Goal: Information Seeking & Learning: Learn about a topic

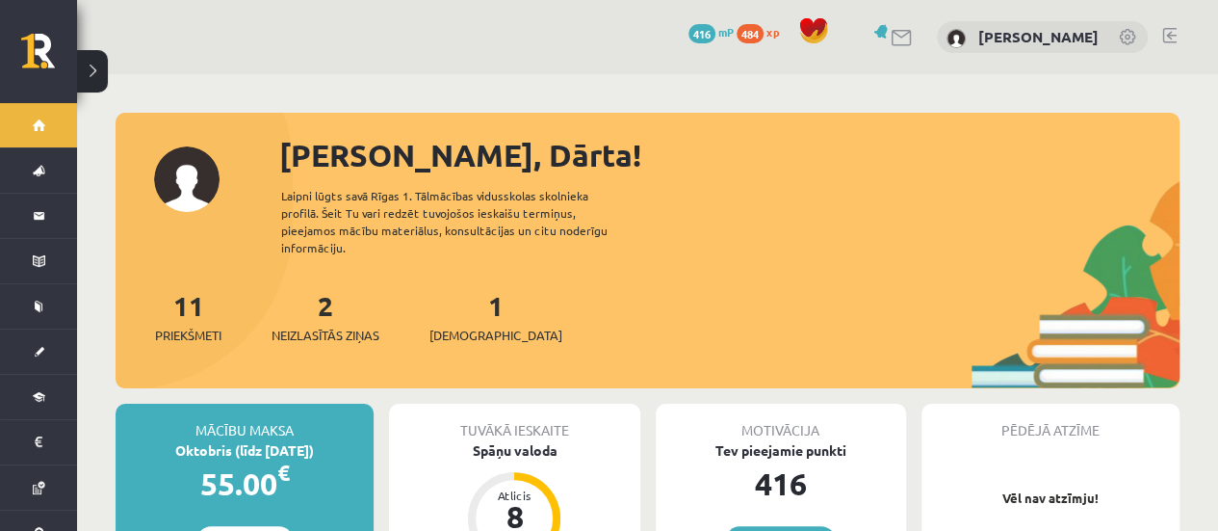
click at [345, 300] on div "2 Neizlasītās ziņas" at bounding box center [326, 315] width 108 height 60
click at [334, 301] on link "2 Neizlasītās ziņas" at bounding box center [326, 316] width 108 height 57
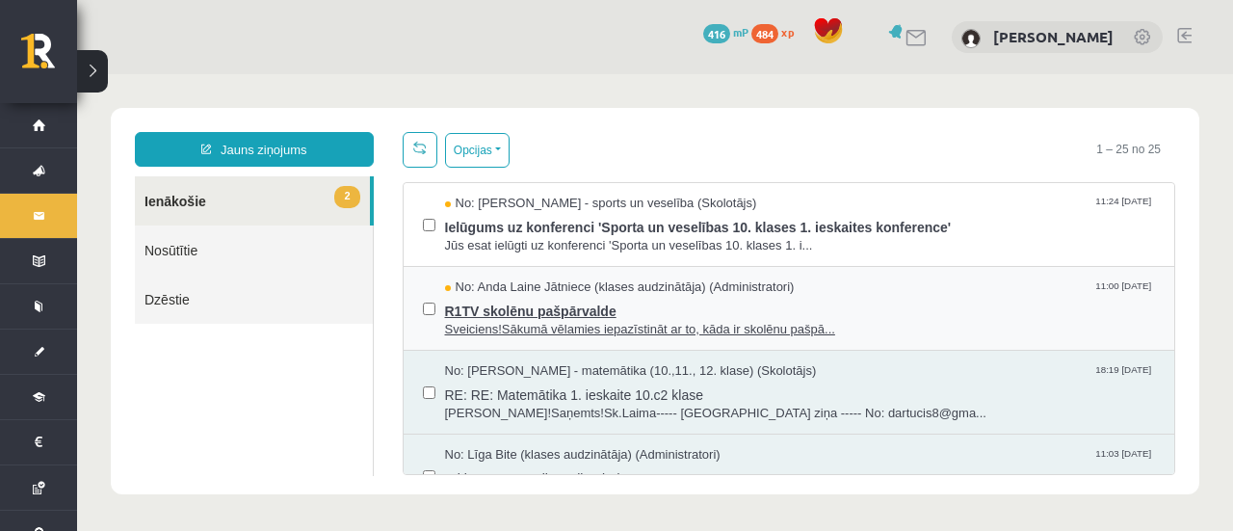
click at [512, 315] on span "R1TV skolēnu pašpārvalde" at bounding box center [800, 309] width 711 height 24
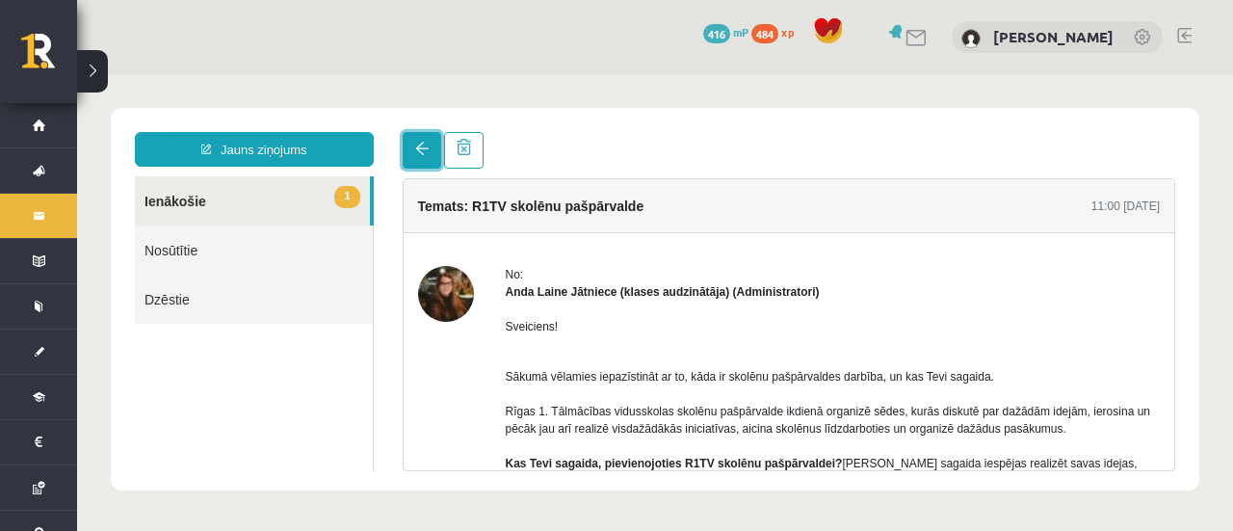
click at [417, 151] on span at bounding box center [421, 148] width 13 height 13
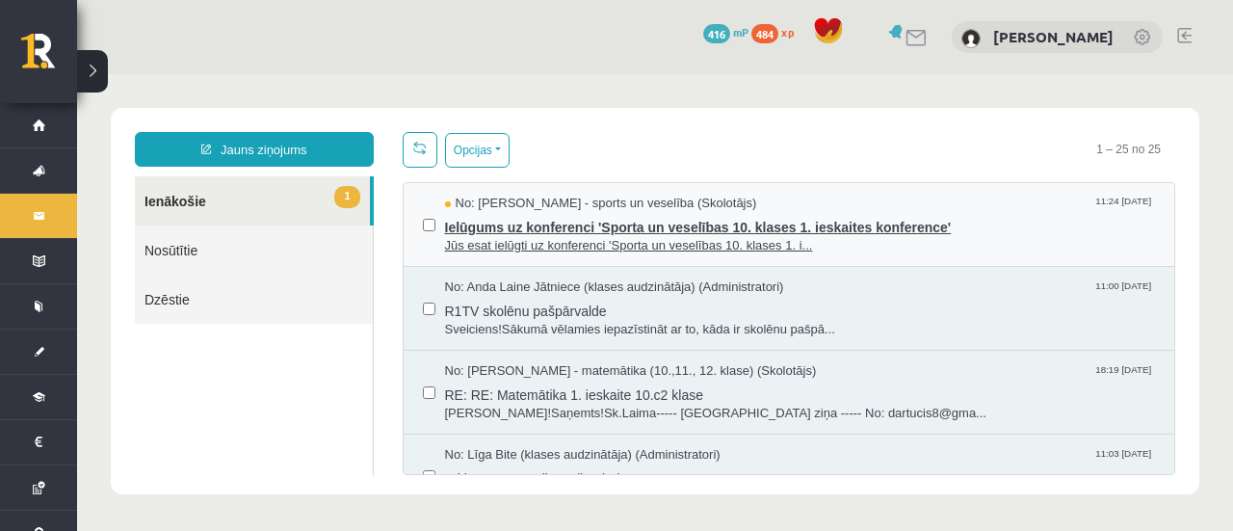
click at [501, 240] on span "Jūs esat ielūgti uz konferenci 'Sporta un veselības 10. klases 1. i..." at bounding box center [800, 246] width 711 height 18
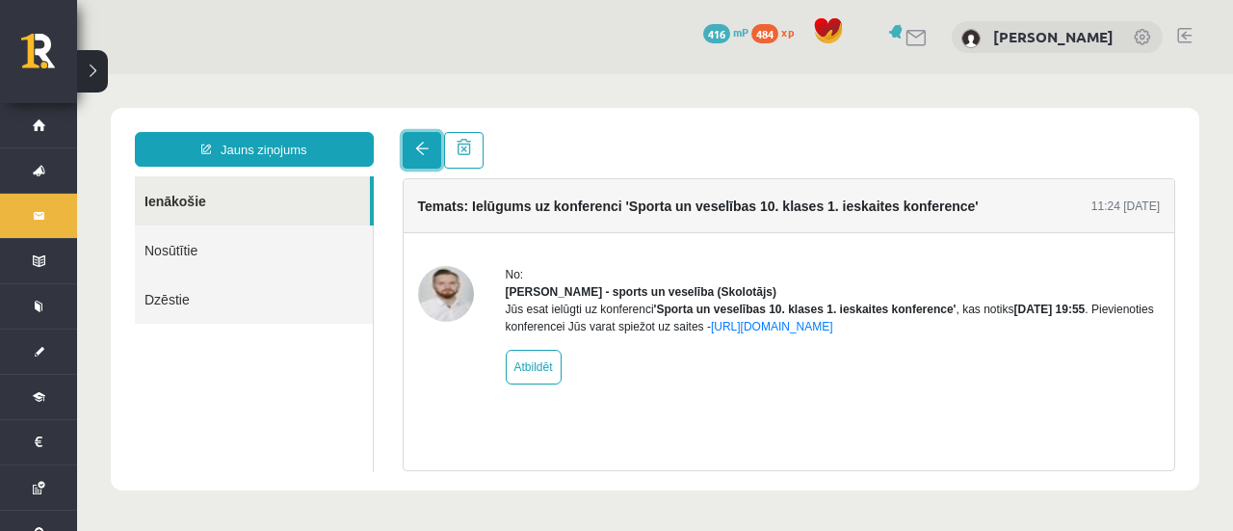
click at [418, 145] on span at bounding box center [421, 148] width 13 height 13
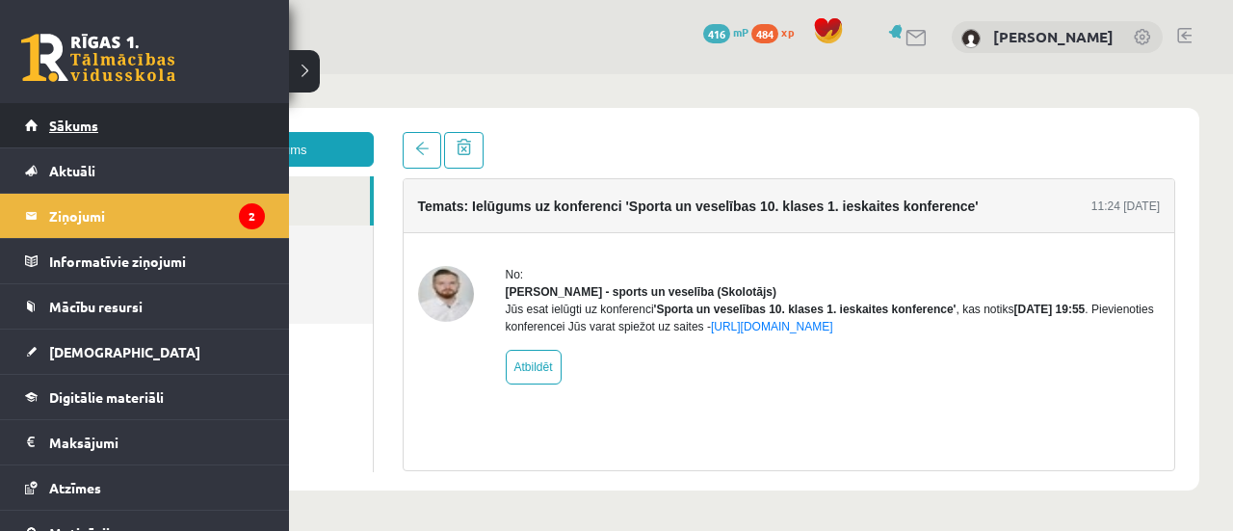
click at [77, 139] on link "Sākums" at bounding box center [145, 125] width 240 height 44
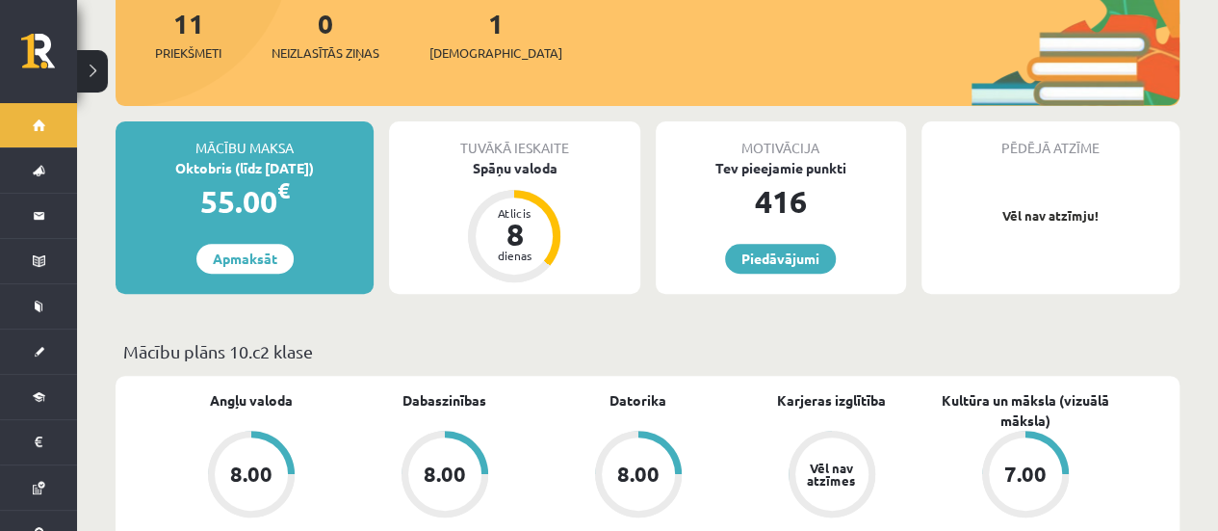
scroll to position [289, 0]
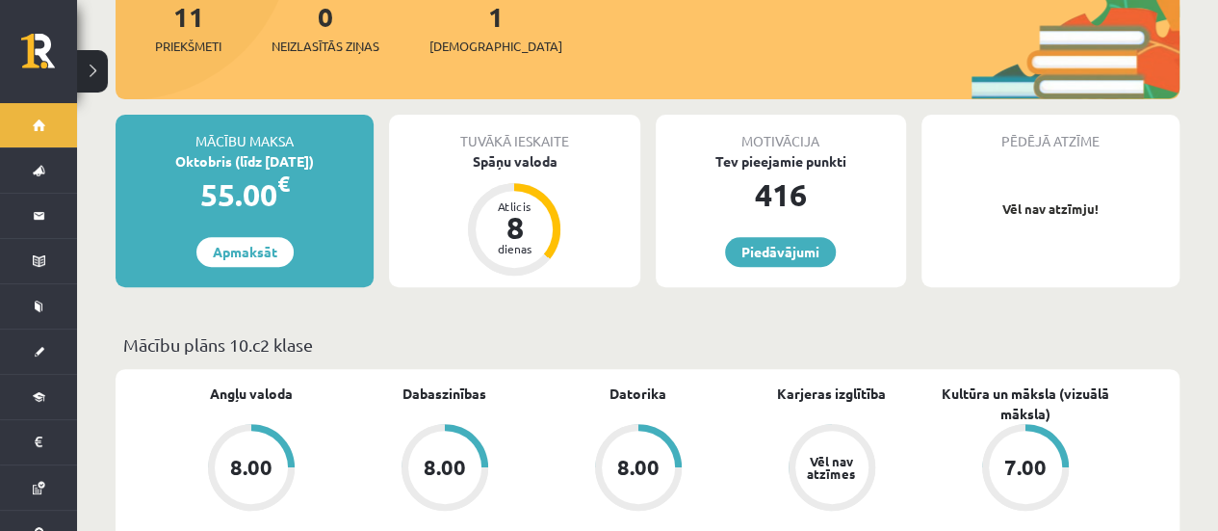
click at [244, 456] on div "8.00" at bounding box center [251, 466] width 42 height 21
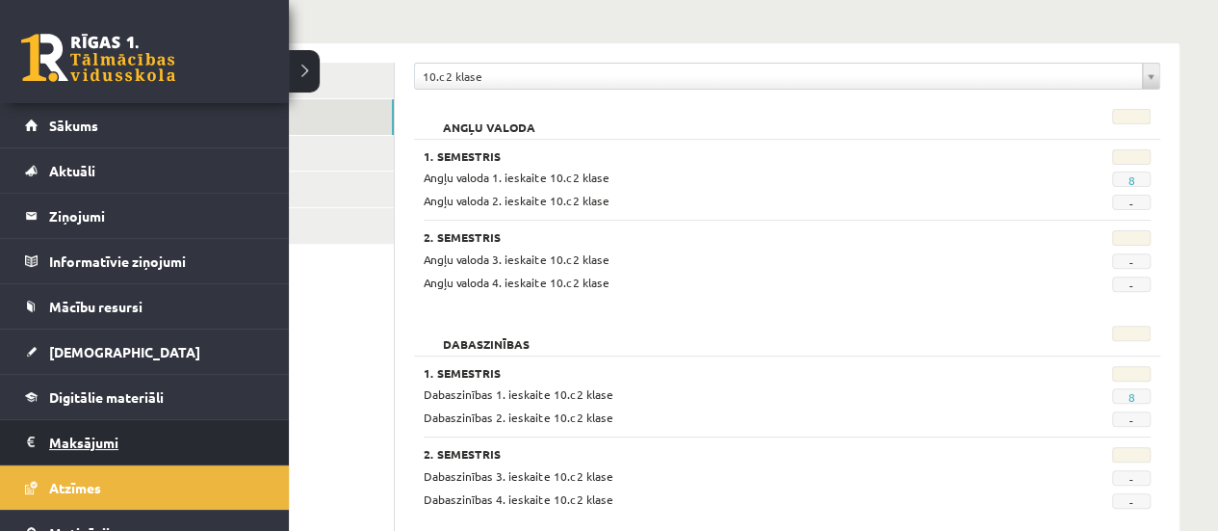
scroll to position [96, 0]
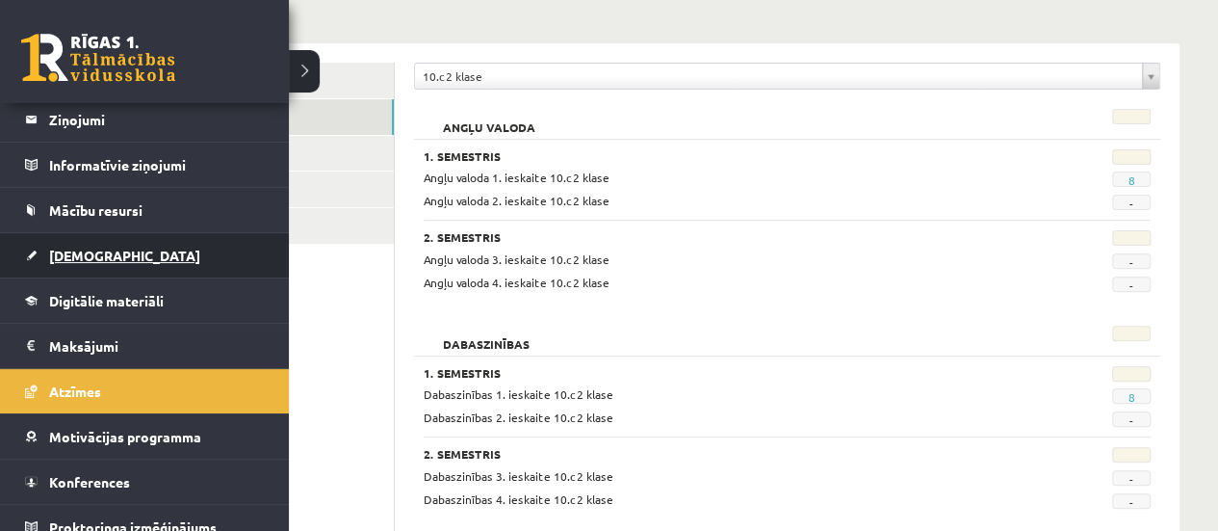
click at [100, 267] on link "[DEMOGRAPHIC_DATA]" at bounding box center [145, 255] width 240 height 44
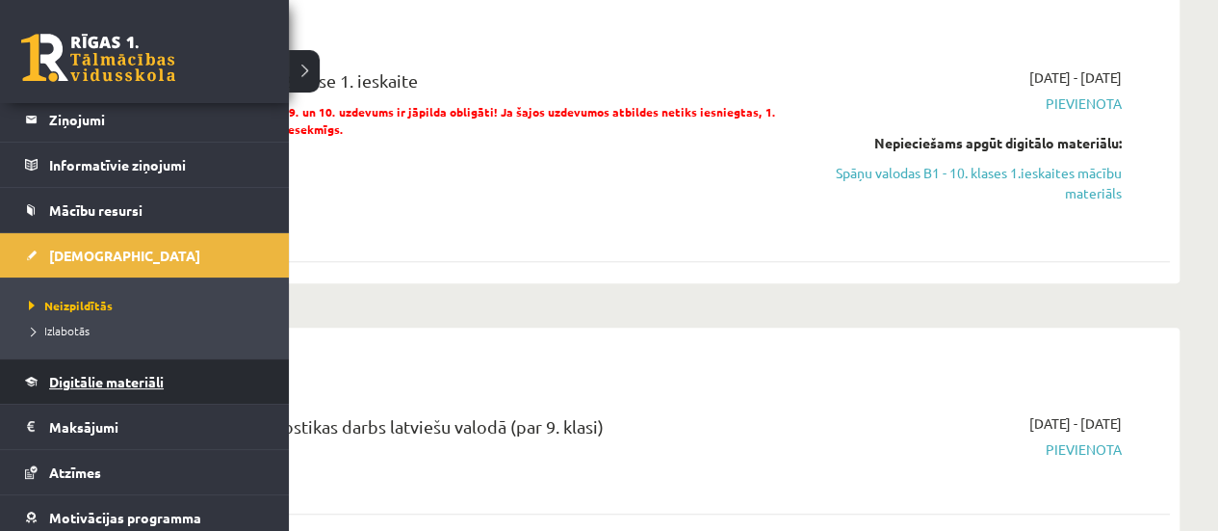
click at [134, 381] on span "Digitālie materiāli" at bounding box center [106, 381] width 115 height 17
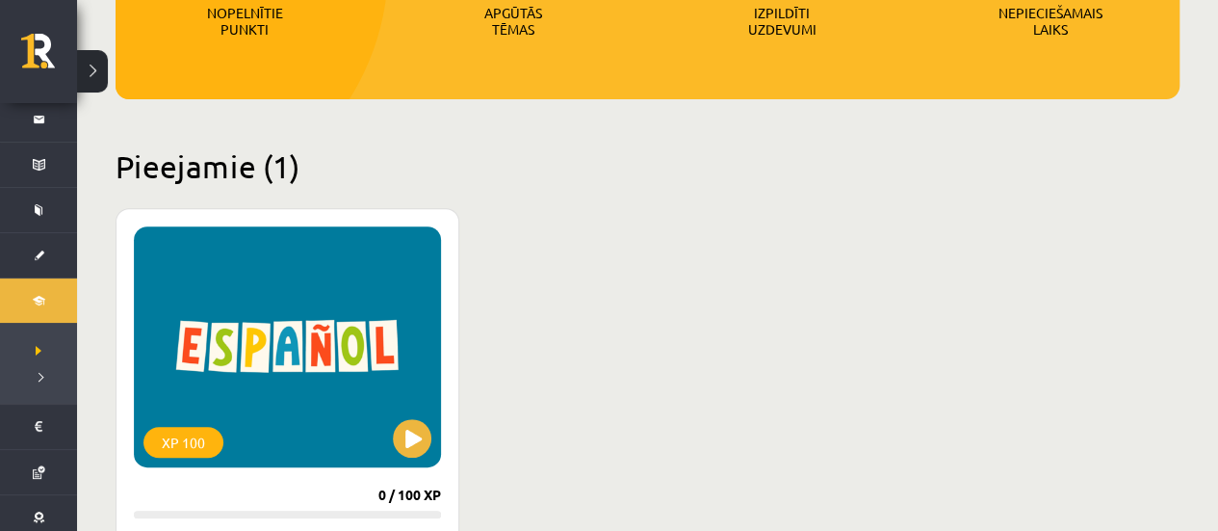
scroll to position [401, 0]
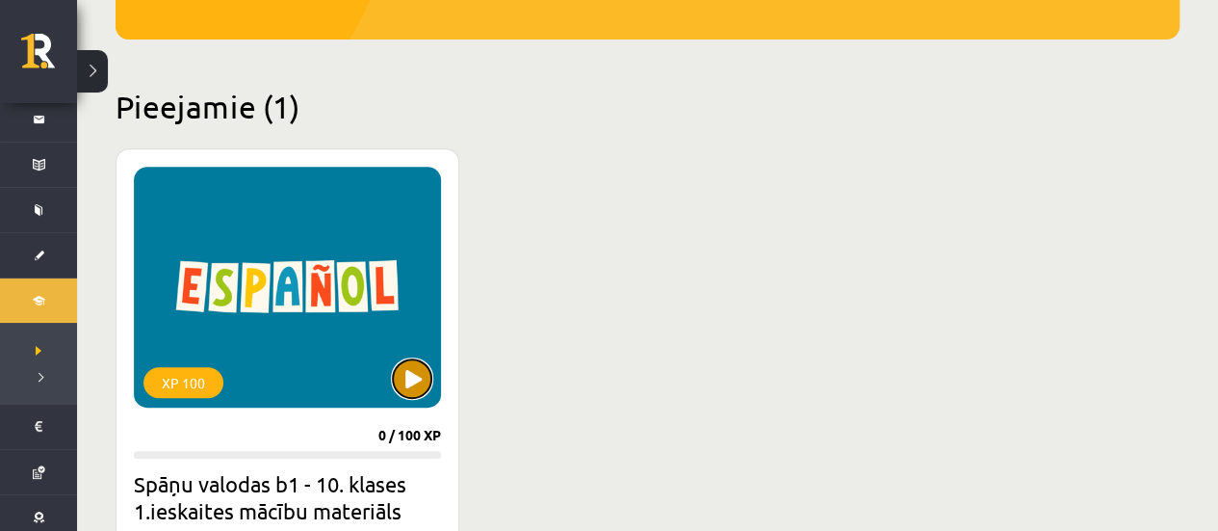
click at [404, 382] on button at bounding box center [412, 378] width 39 height 39
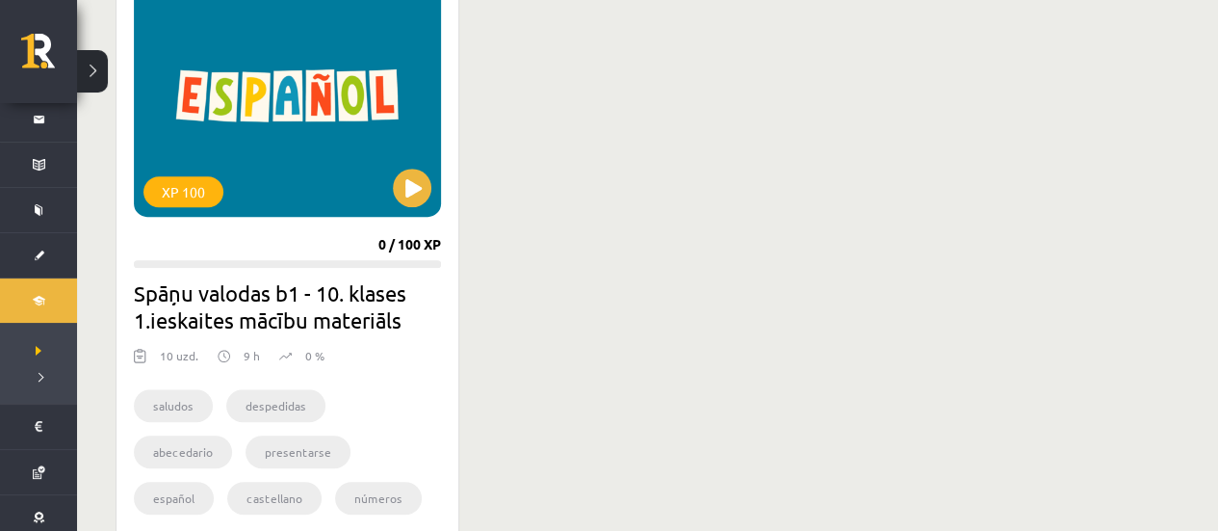
scroll to position [593, 0]
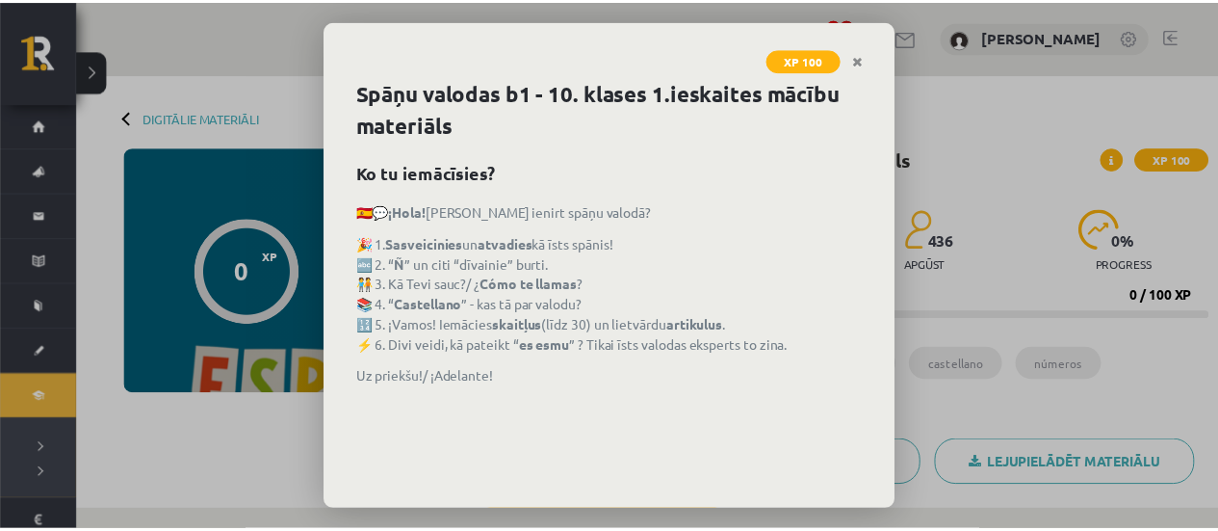
scroll to position [92, 0]
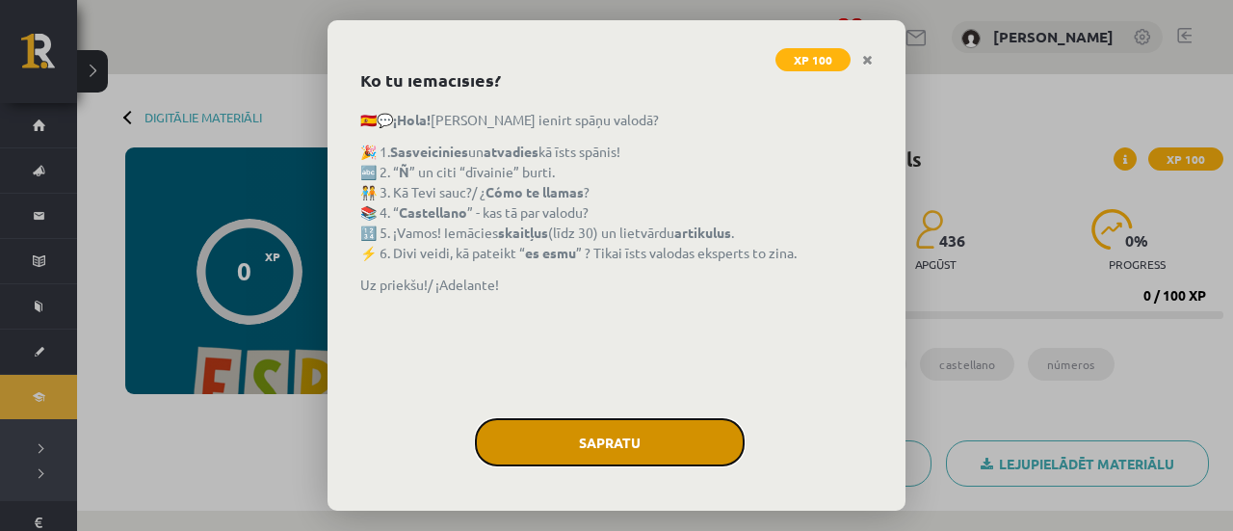
click at [593, 444] on button "Sapratu" at bounding box center [610, 442] width 270 height 48
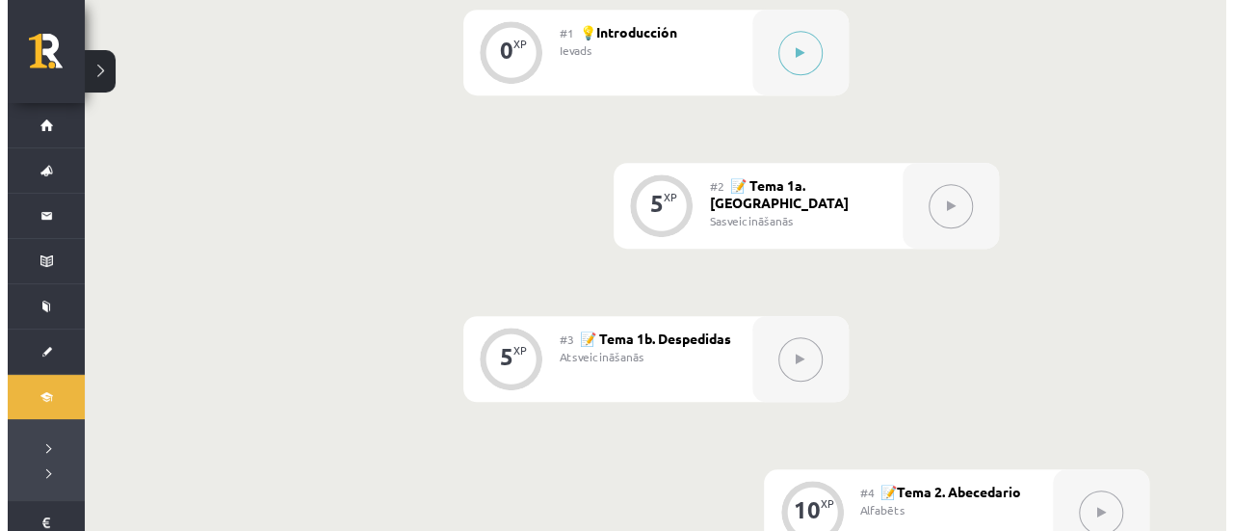
scroll to position [289, 0]
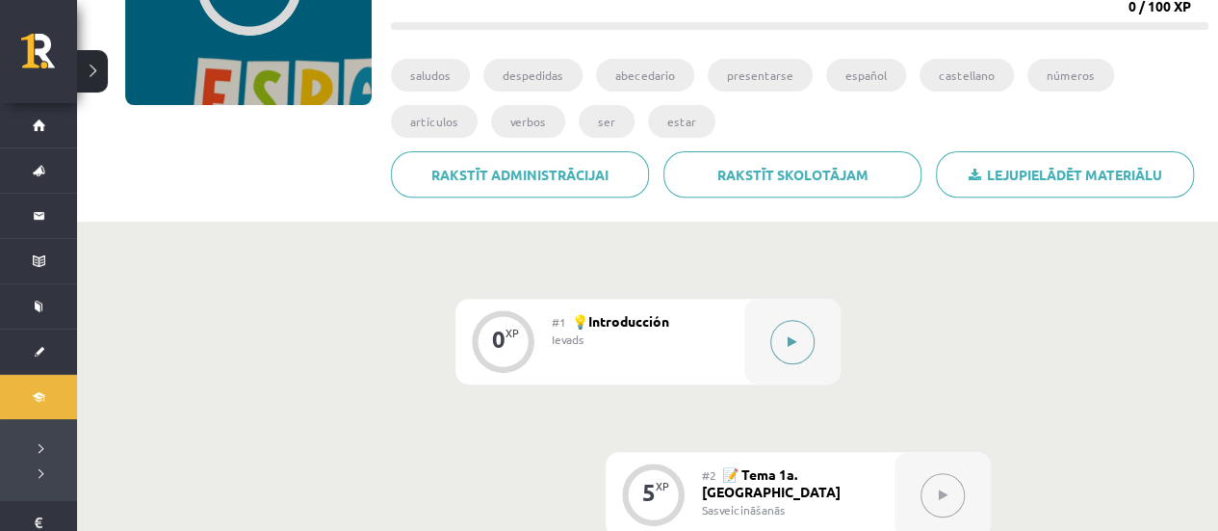
click at [782, 317] on div at bounding box center [792, 342] width 96 height 86
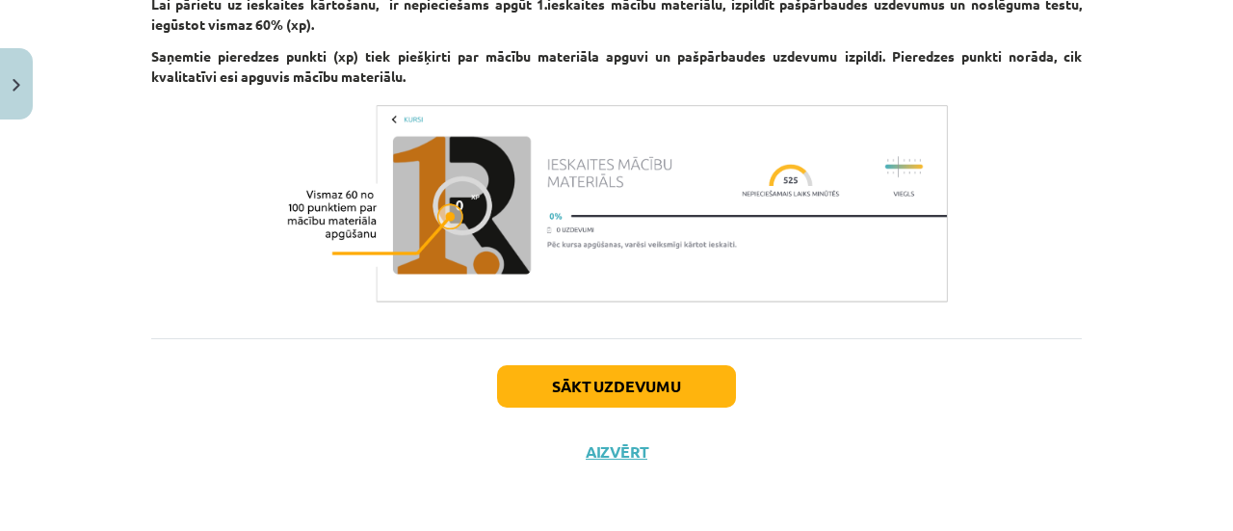
scroll to position [1876, 0]
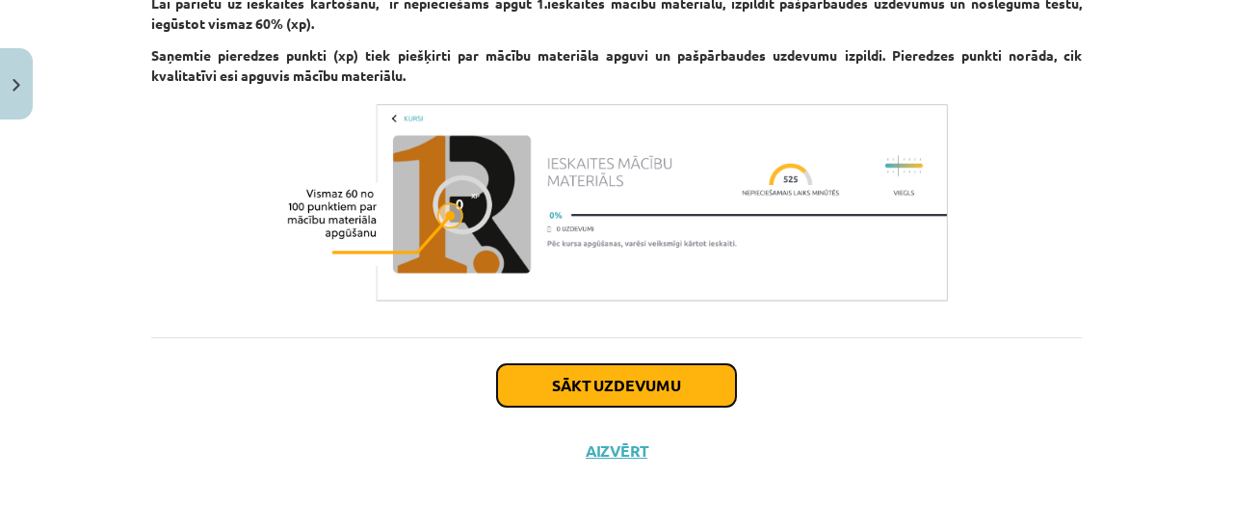
click at [638, 379] on button "Sākt uzdevumu" at bounding box center [616, 385] width 239 height 42
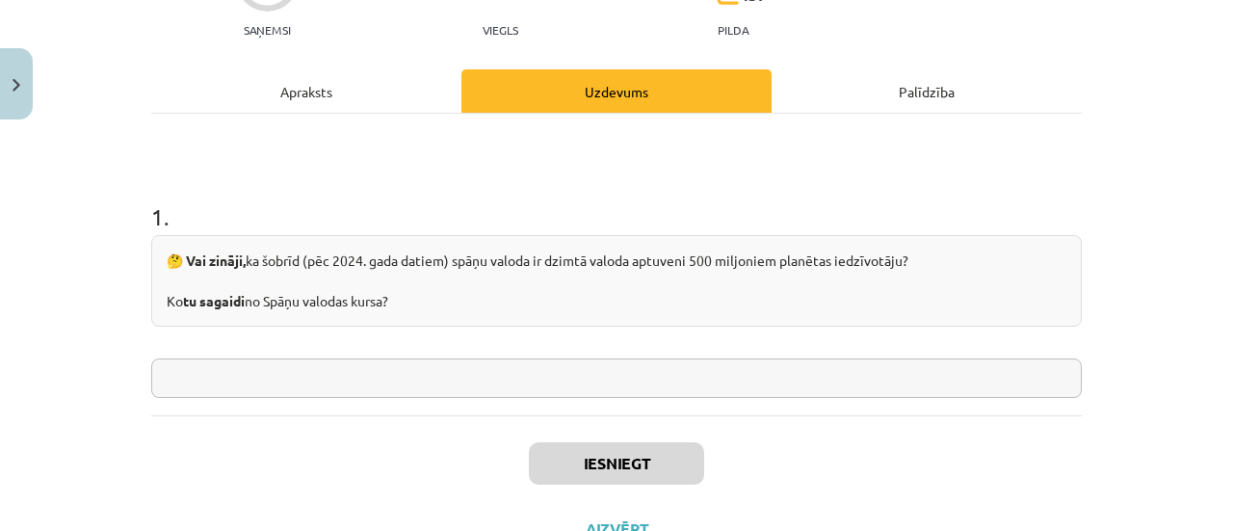
scroll to position [241, 0]
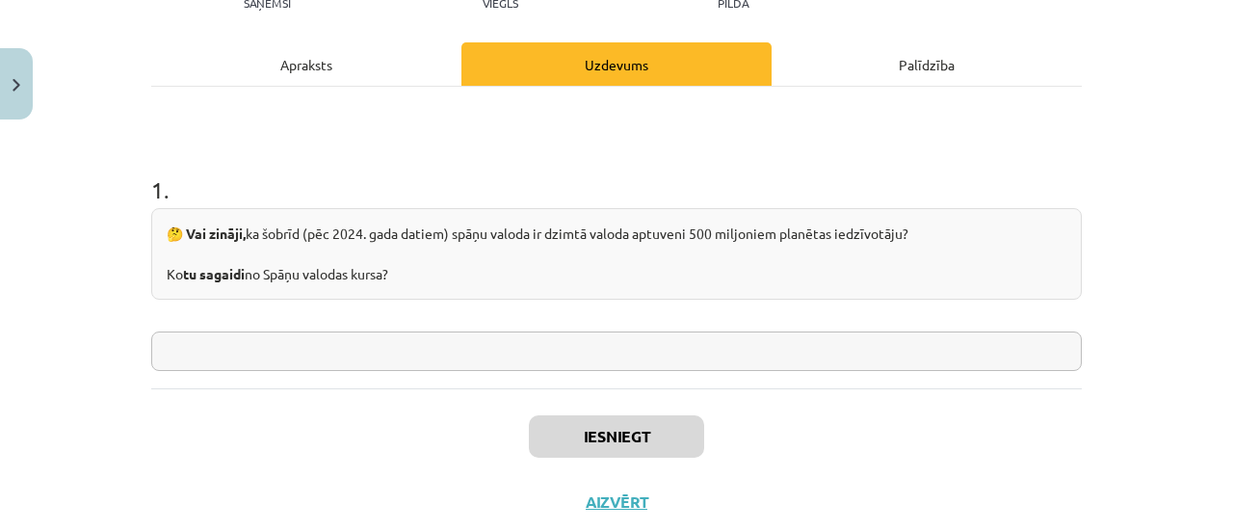
click at [648, 342] on input "text" at bounding box center [616, 350] width 930 height 39
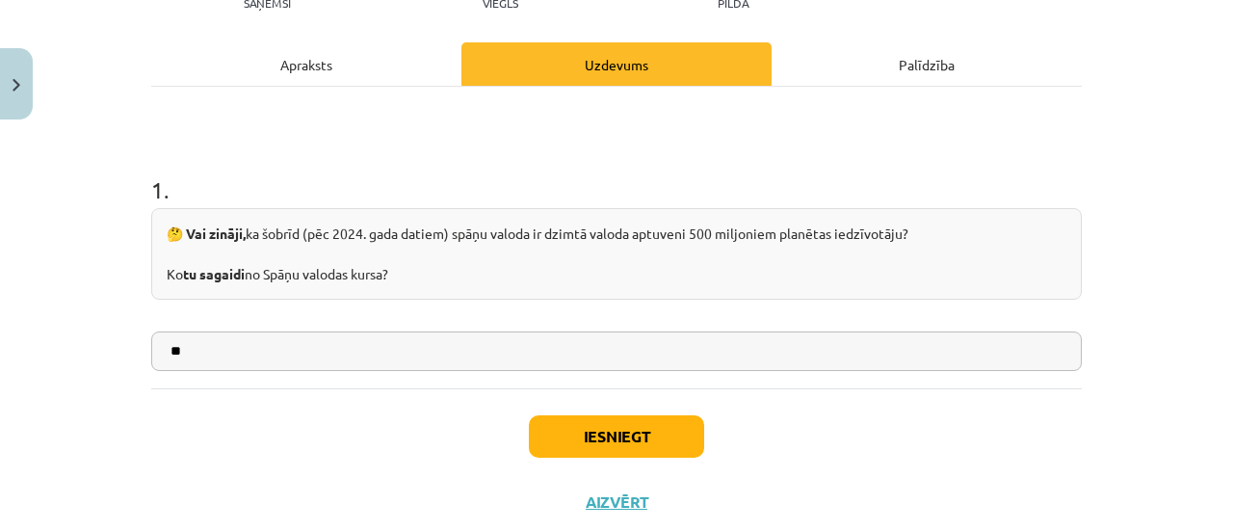
type input "*"
type input "**********"
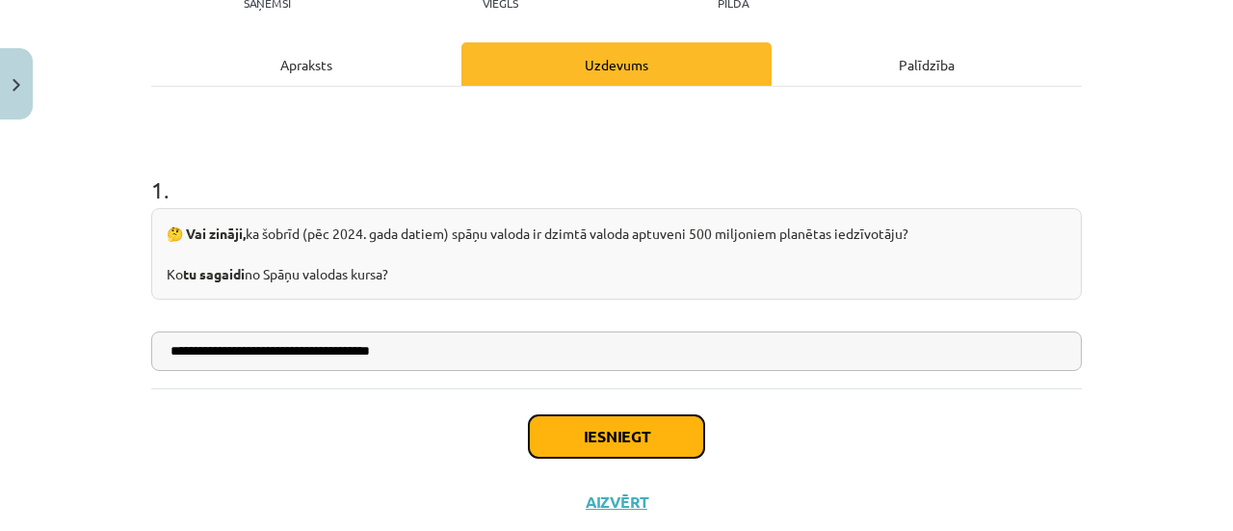
click at [578, 440] on button "Iesniegt" at bounding box center [616, 436] width 175 height 42
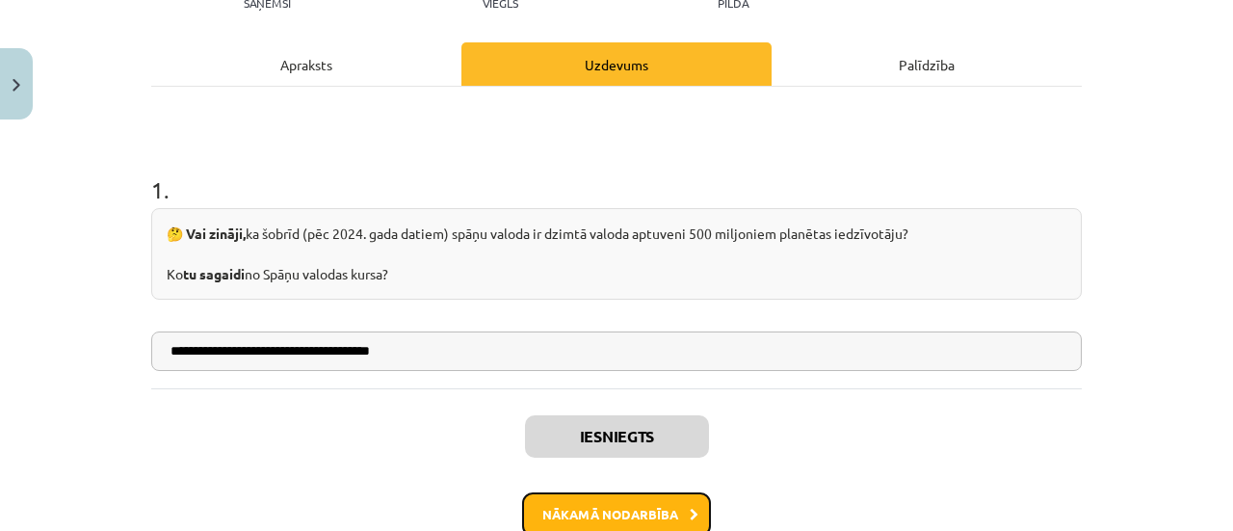
click at [618, 509] on button "Nākamā nodarbība" at bounding box center [616, 514] width 189 height 44
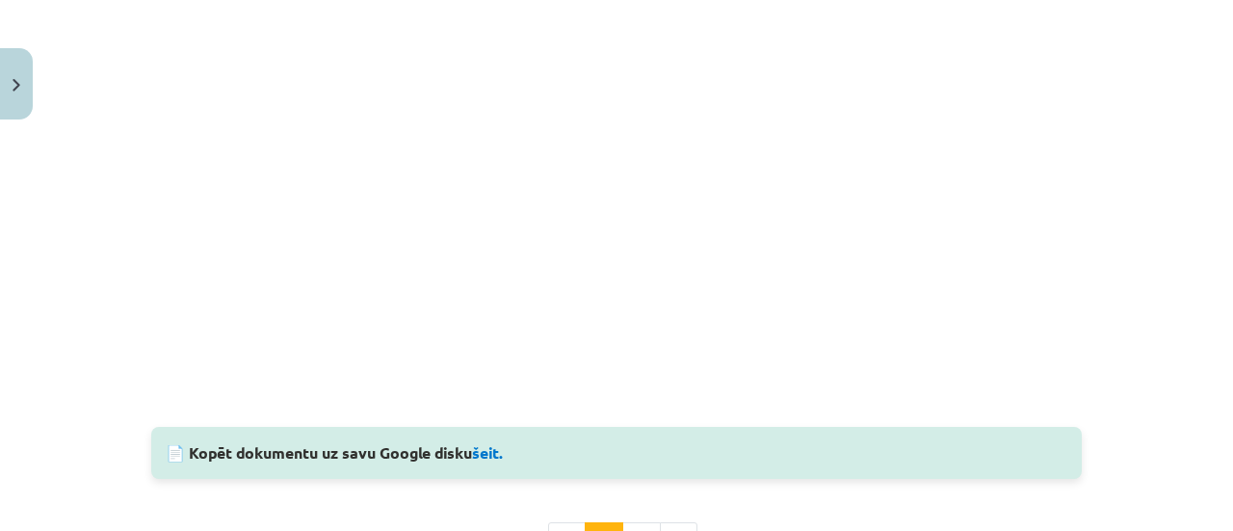
scroll to position [1933, 0]
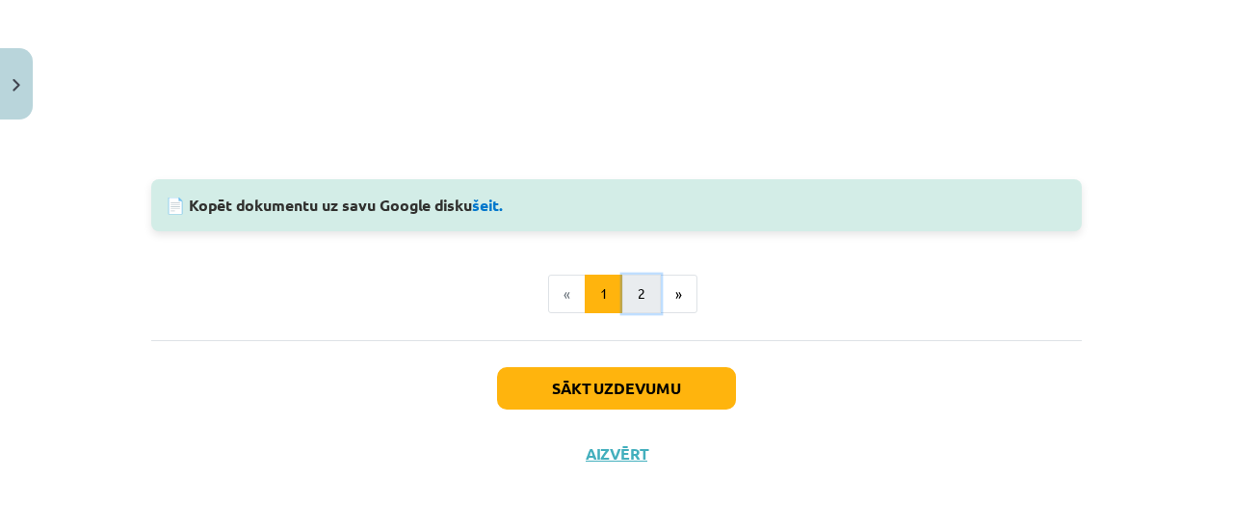
click at [634, 283] on button "2" at bounding box center [641, 293] width 39 height 39
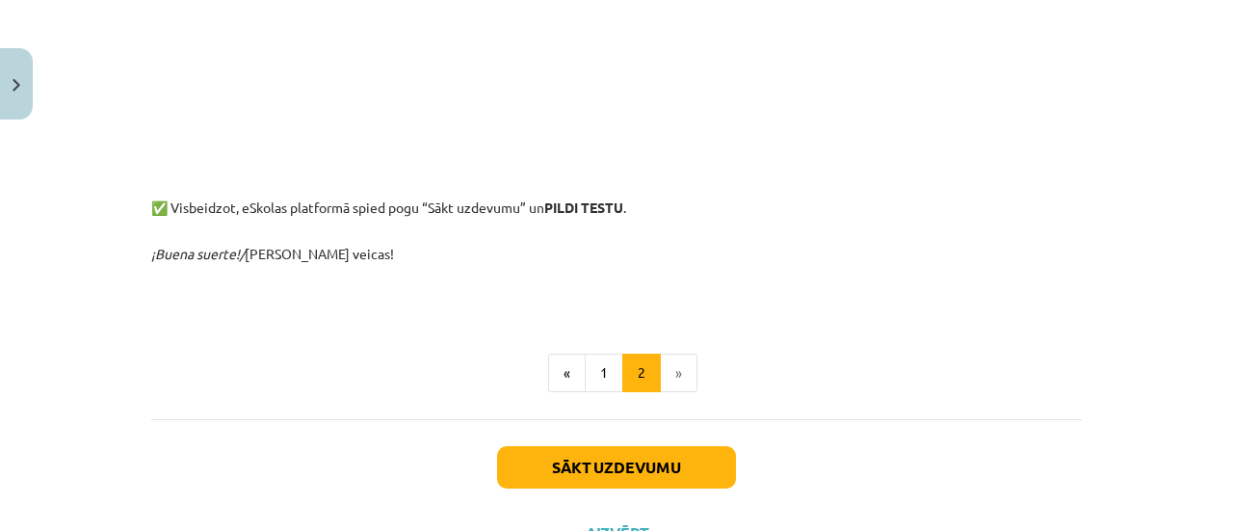
scroll to position [1059, 0]
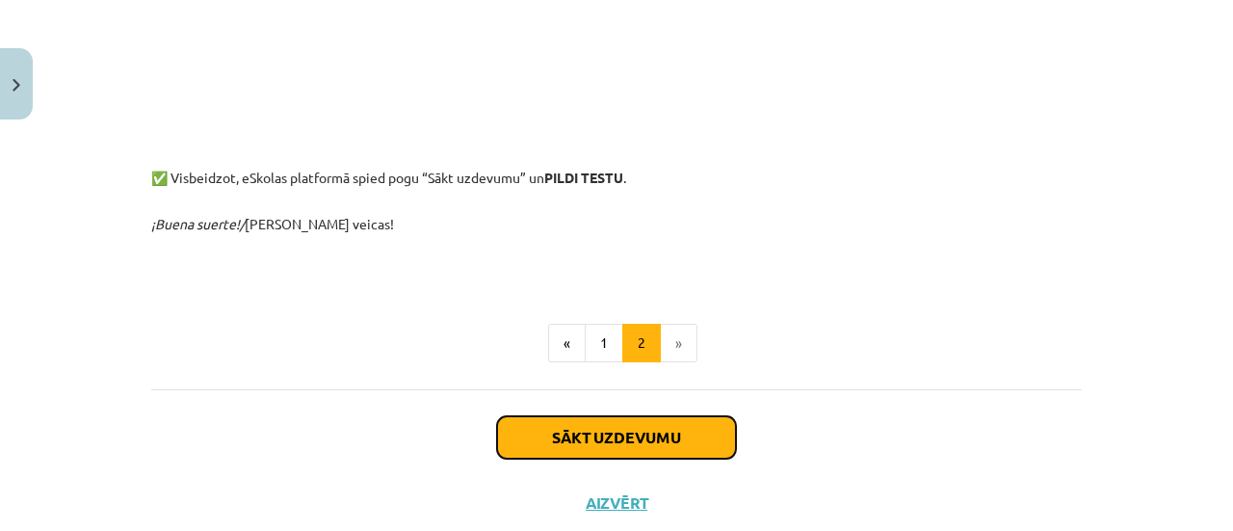
click at [633, 426] on button "Sākt uzdevumu" at bounding box center [616, 437] width 239 height 42
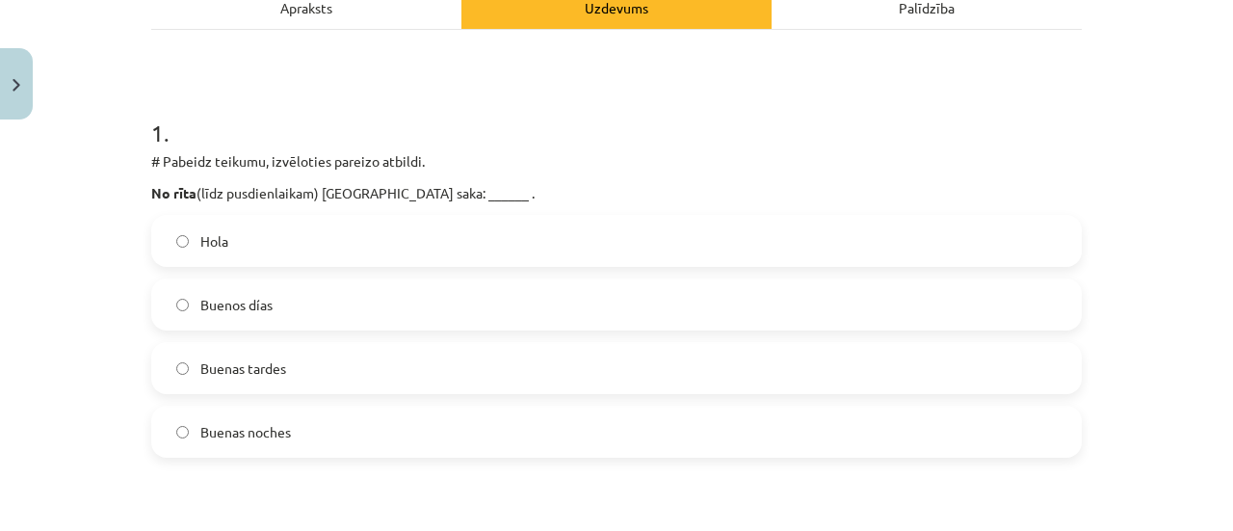
scroll to position [337, 0]
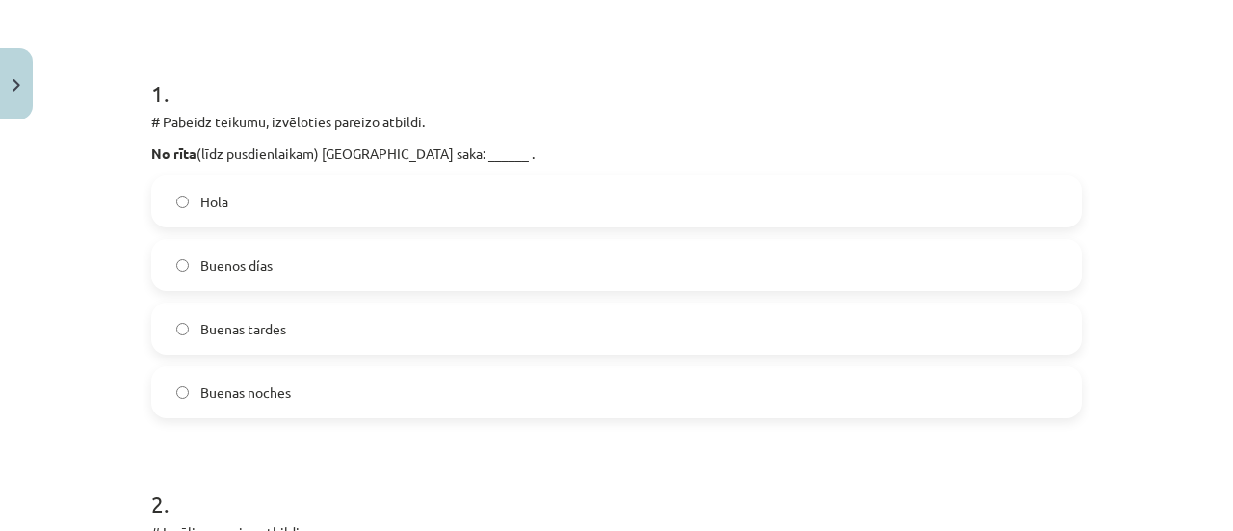
click at [272, 265] on label "Buenos días" at bounding box center [616, 265] width 926 height 48
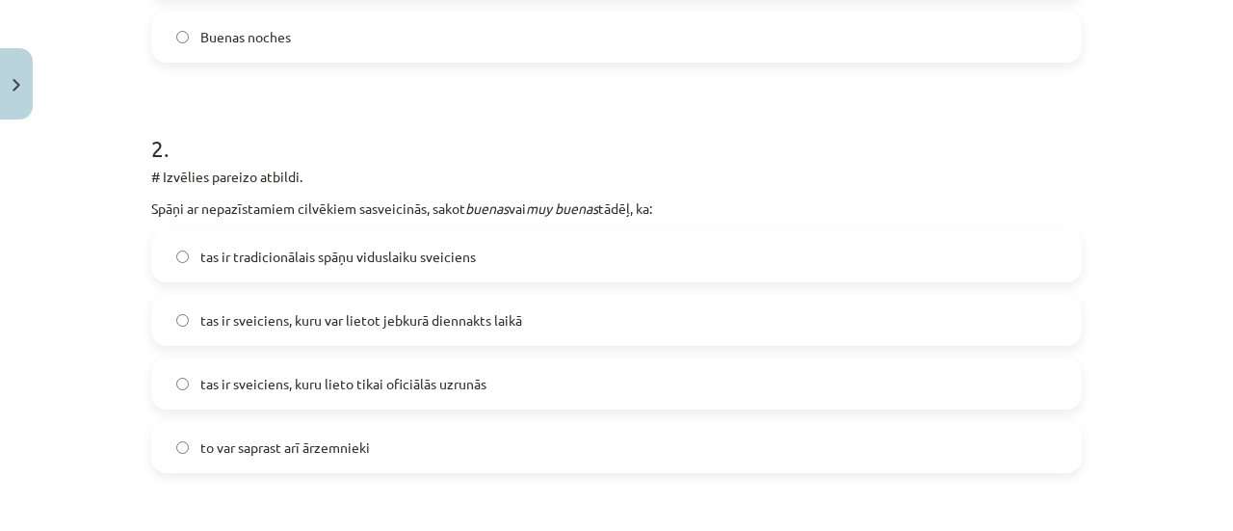
scroll to position [722, 0]
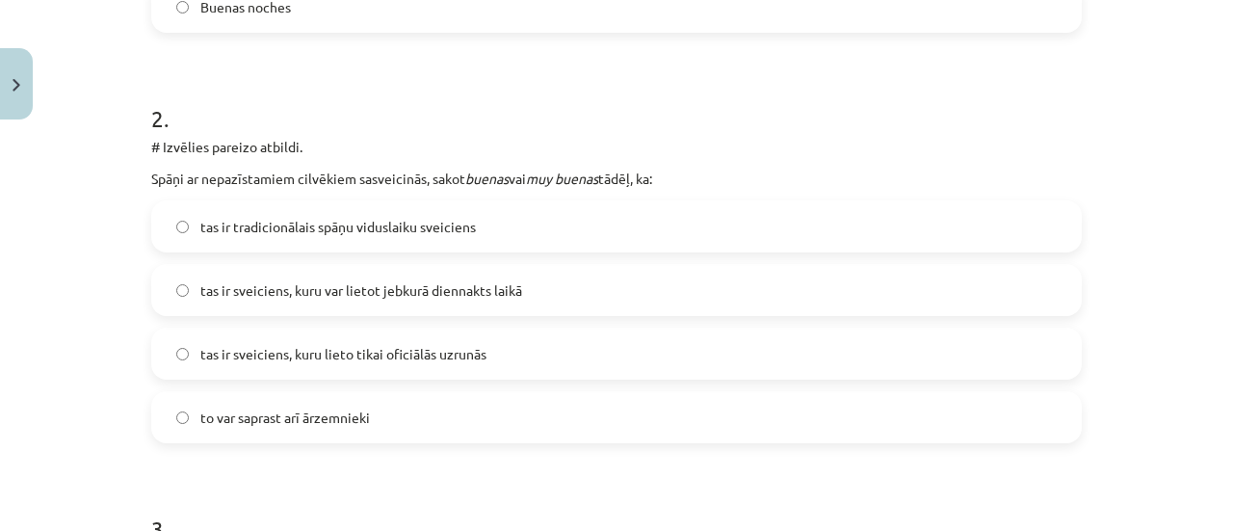
click at [379, 291] on span "tas ir sveiciens, kuru var lietot jebkurā diennakts laikā" at bounding box center [361, 290] width 322 height 20
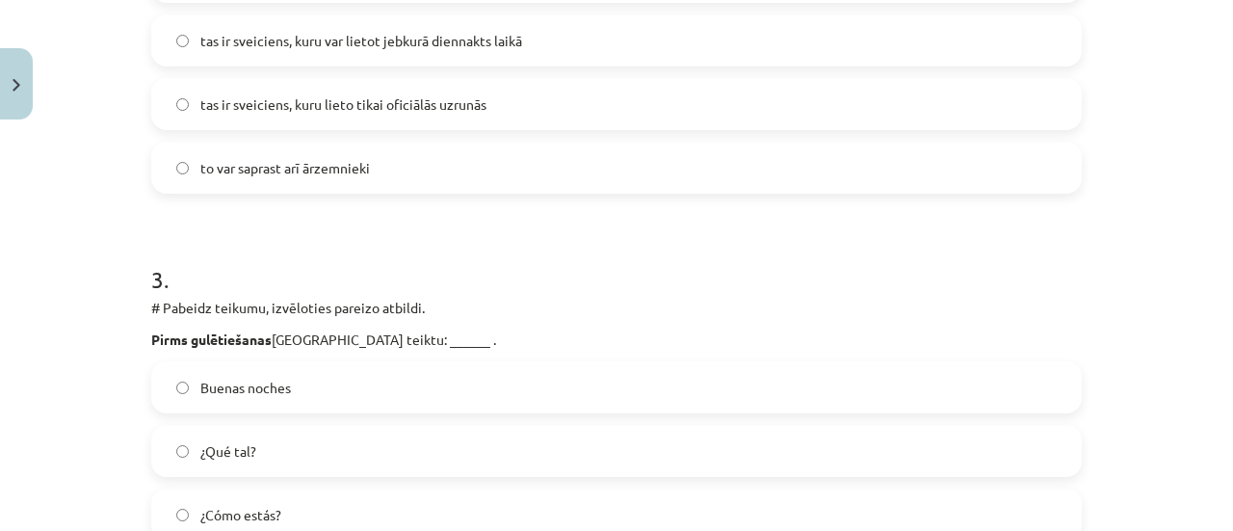
scroll to position [1011, 0]
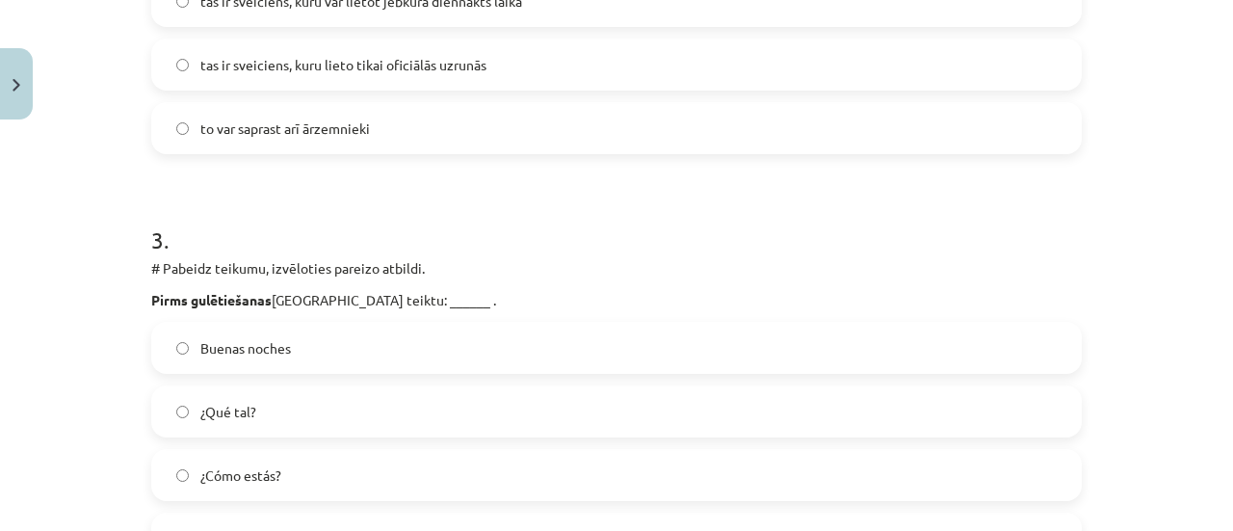
click at [323, 359] on label "Buenas noches" at bounding box center [616, 348] width 926 height 48
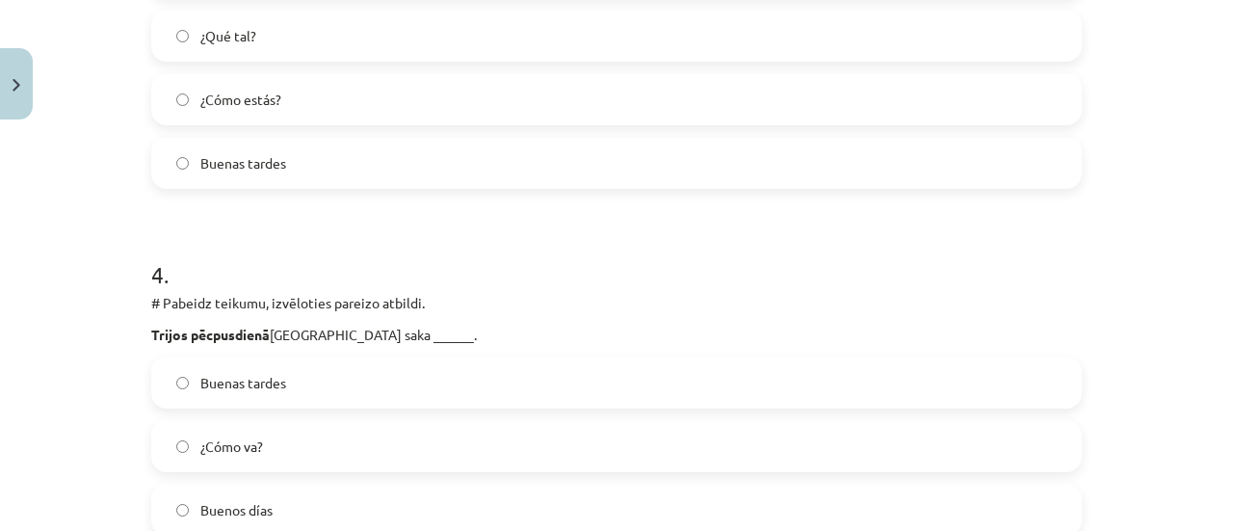
scroll to position [1396, 0]
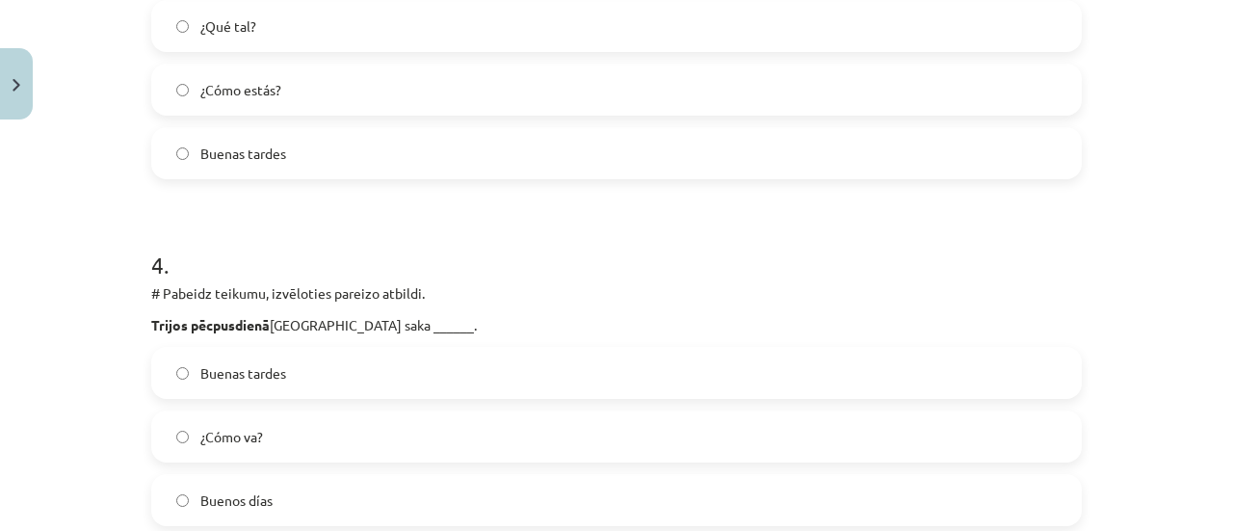
click at [315, 366] on label "Buenas tardes" at bounding box center [616, 373] width 926 height 48
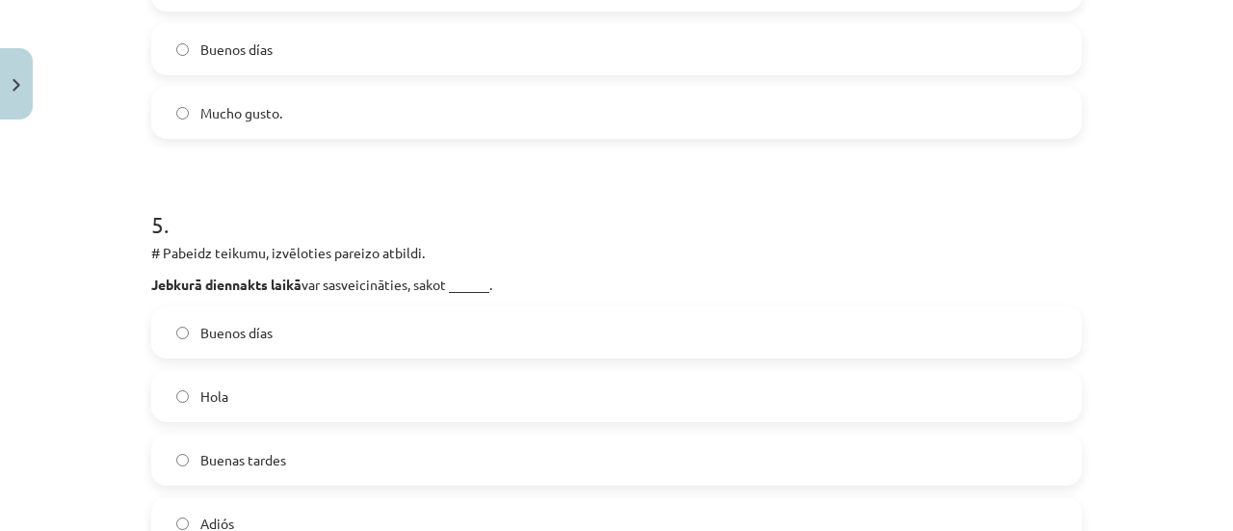
scroll to position [1878, 0]
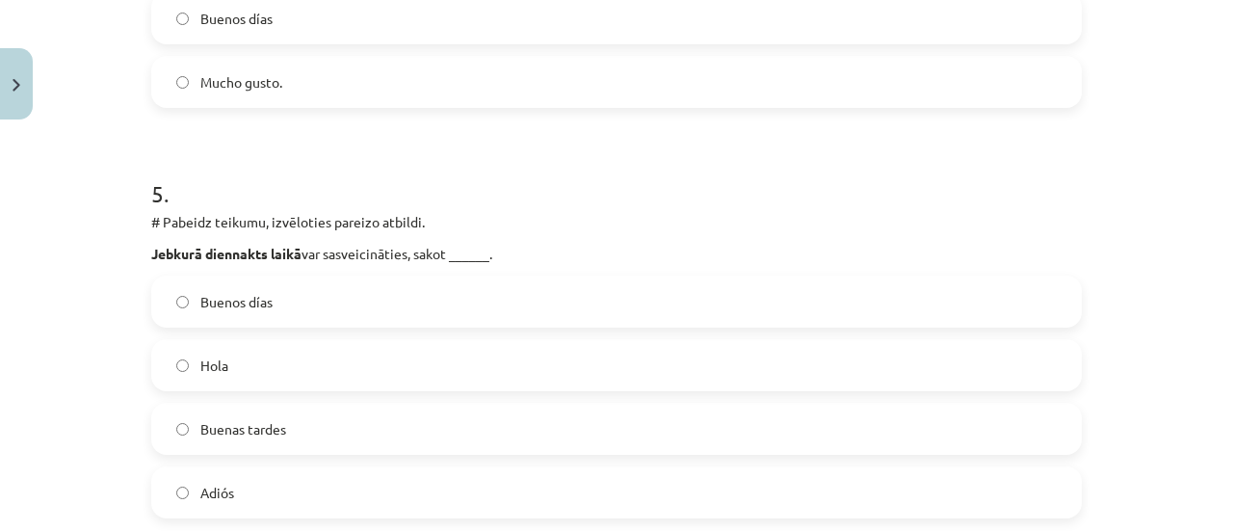
click at [466, 292] on label "Buenos días" at bounding box center [616, 301] width 926 height 48
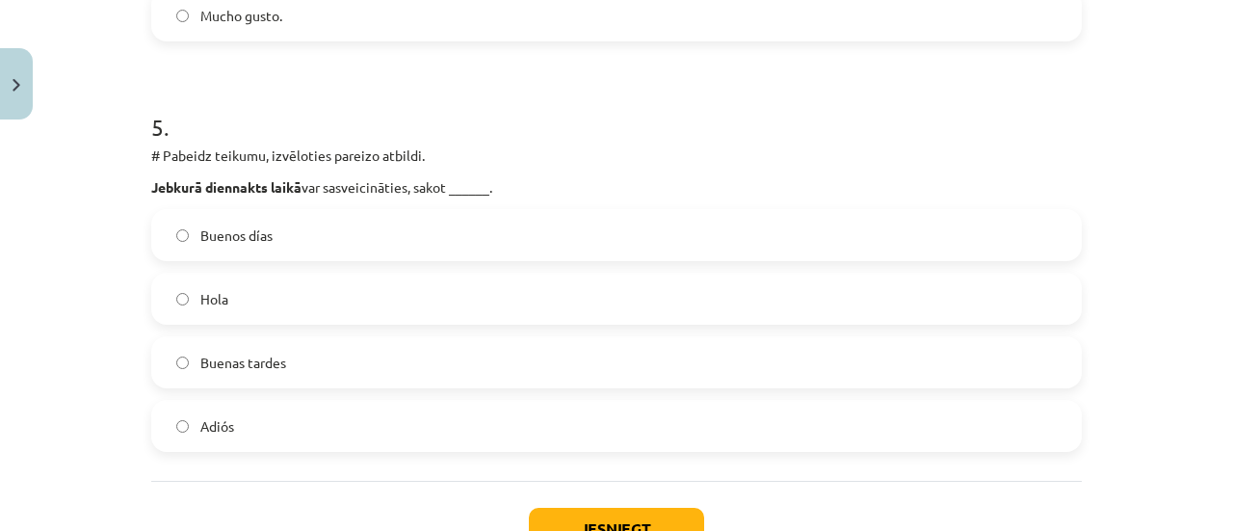
scroll to position [1974, 0]
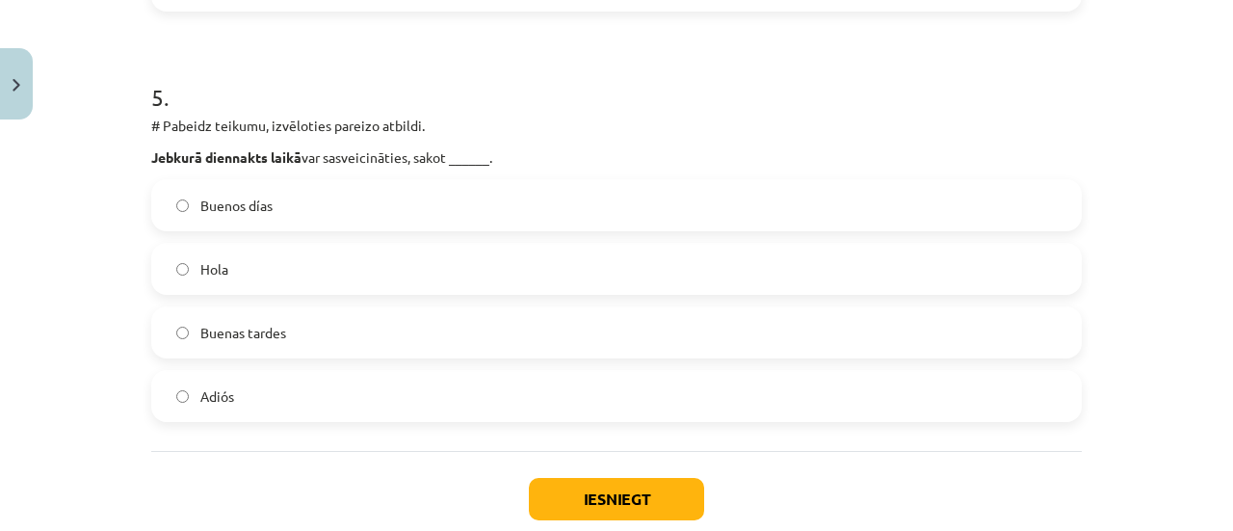
click at [468, 280] on label "Hola" at bounding box center [616, 269] width 926 height 48
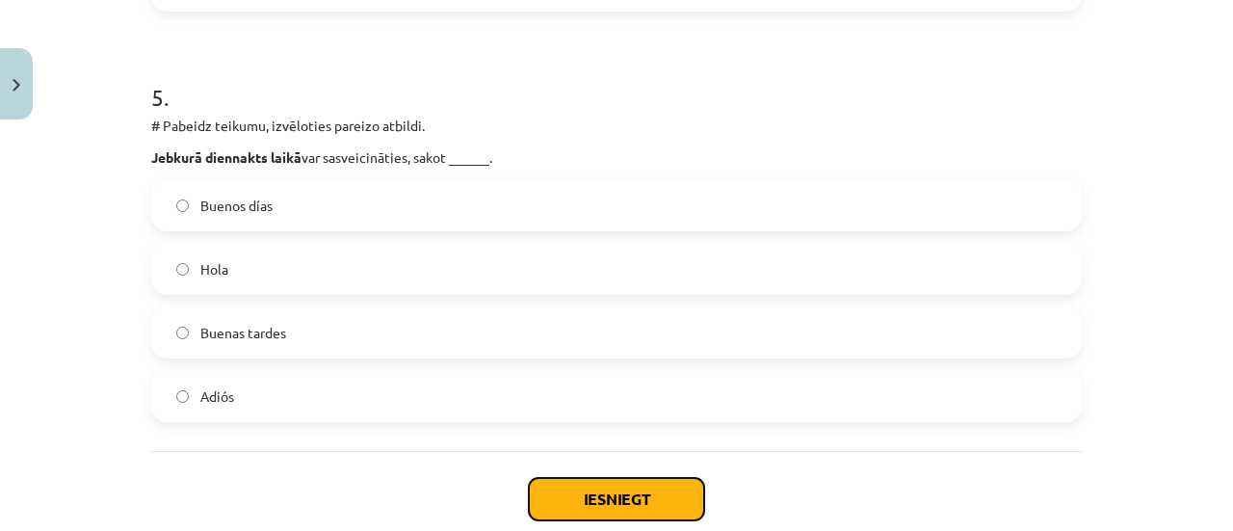
click at [559, 478] on button "Iesniegt" at bounding box center [616, 499] width 175 height 42
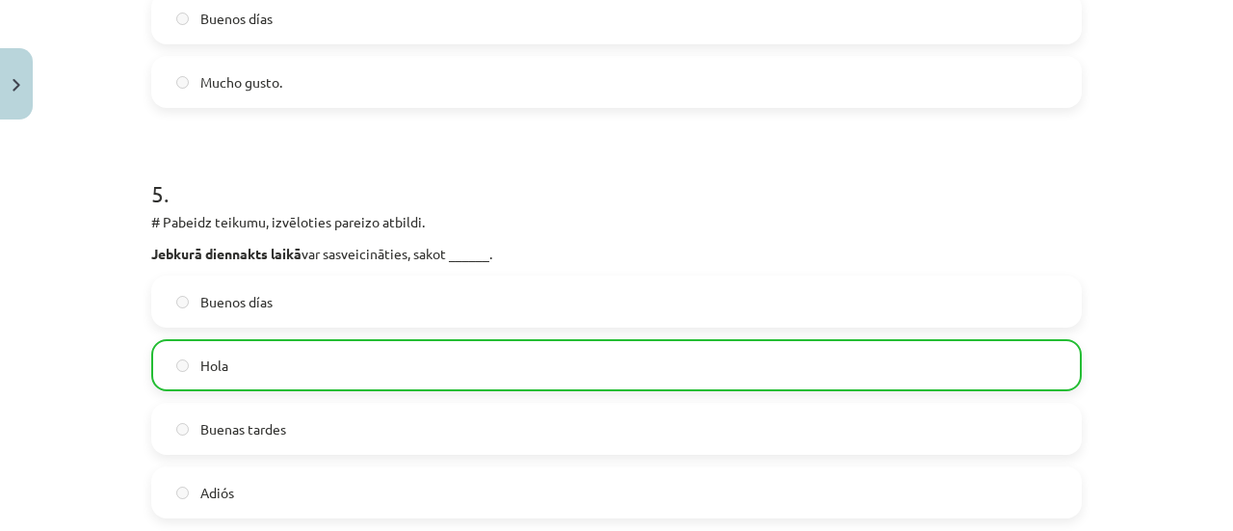
scroll to position [2147, 0]
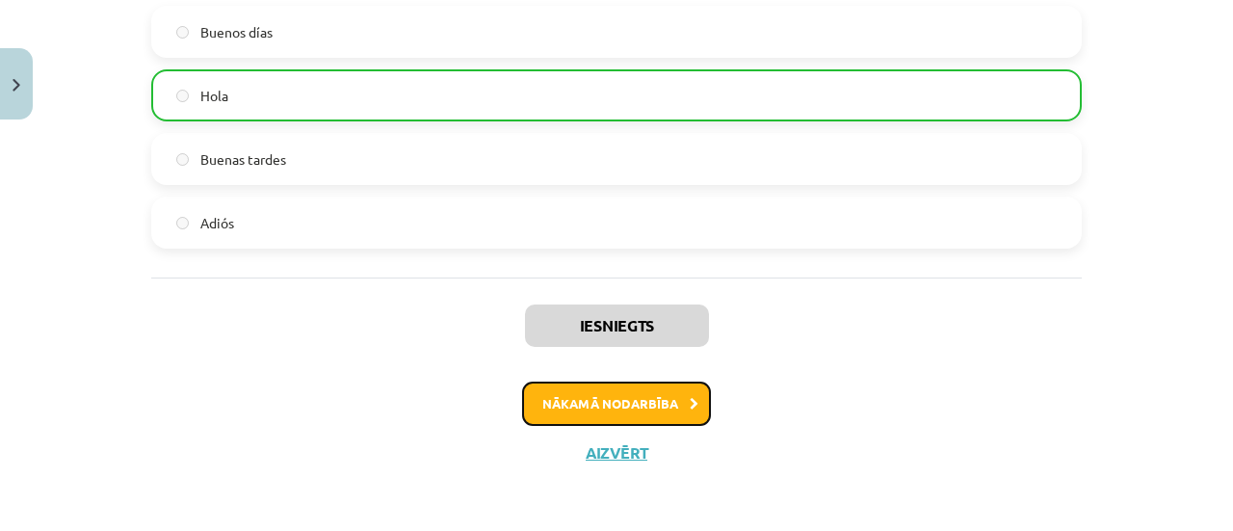
click at [572, 402] on button "Nākamā nodarbība" at bounding box center [616, 403] width 189 height 44
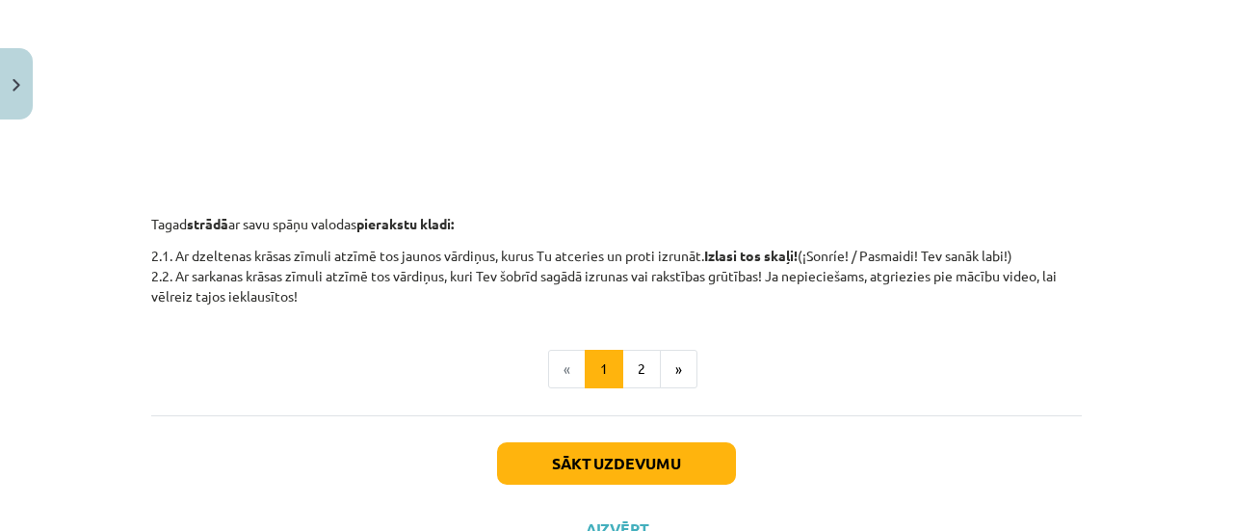
scroll to position [809, 0]
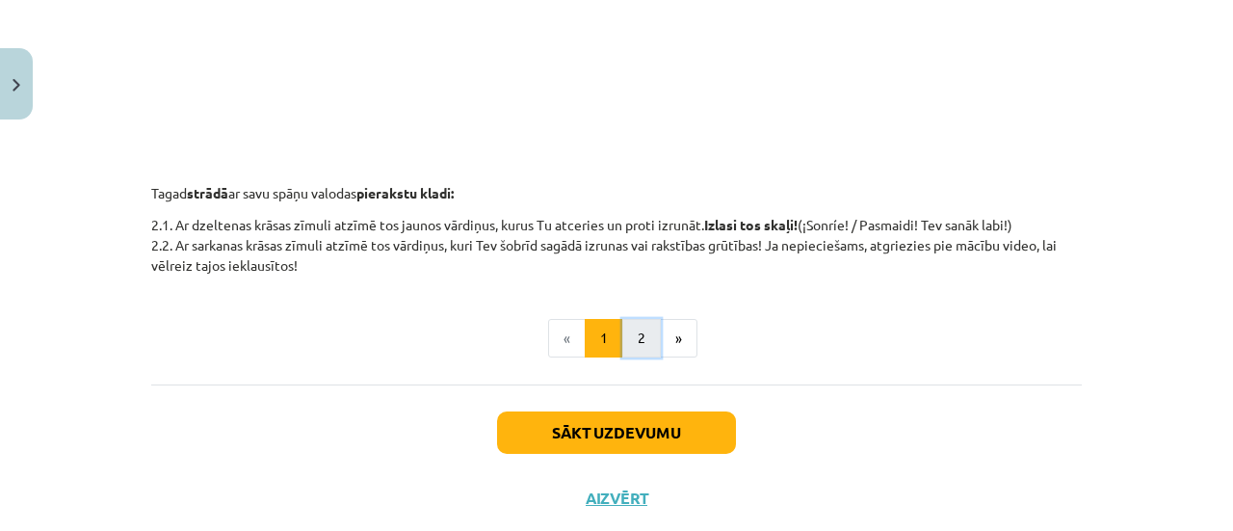
click at [624, 341] on button "2" at bounding box center [641, 338] width 39 height 39
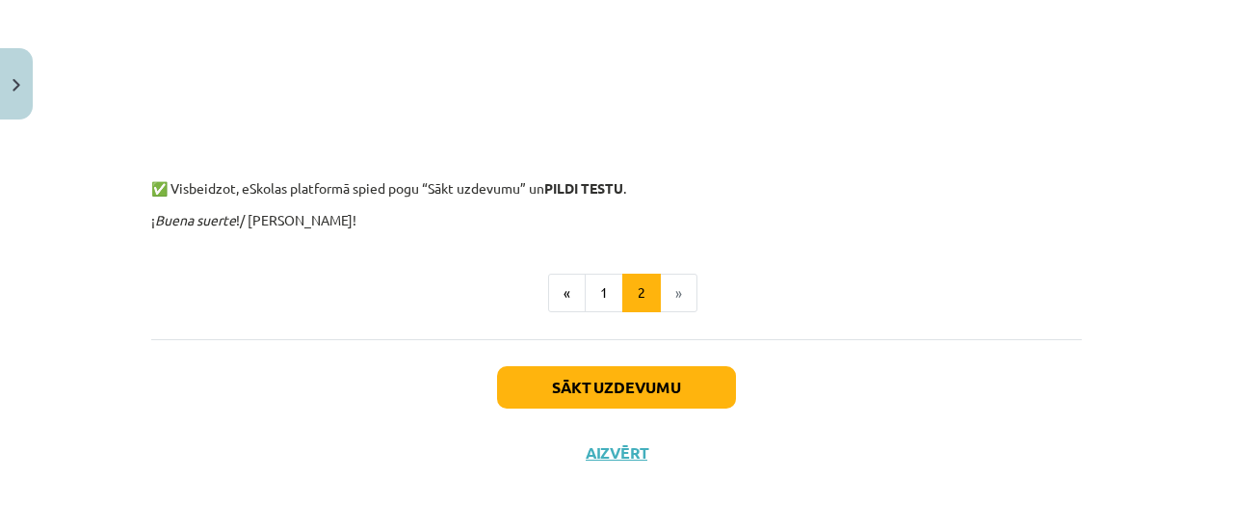
scroll to position [1874, 0]
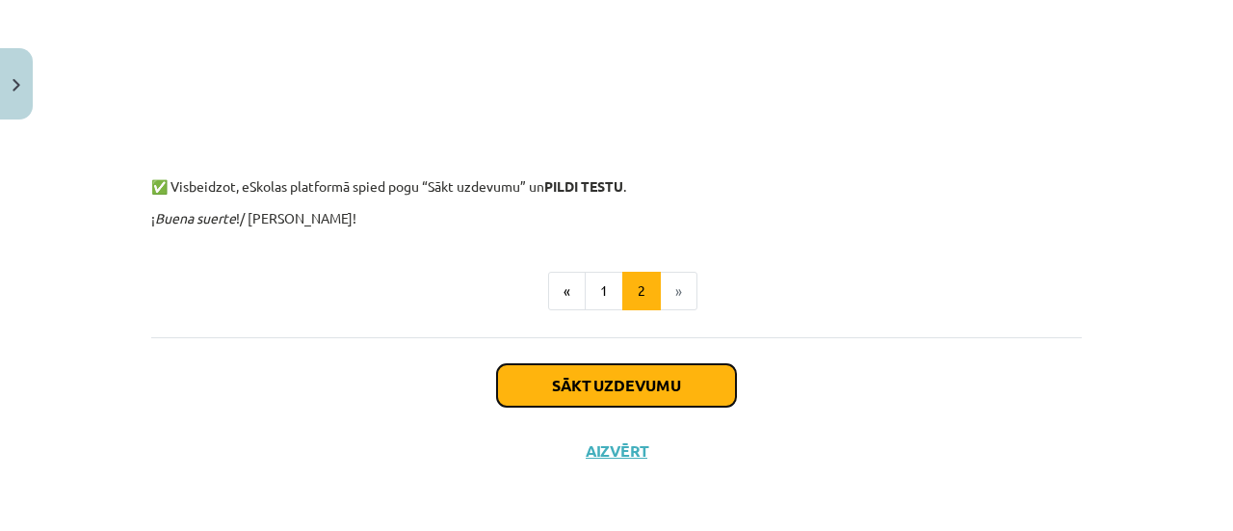
click at [688, 384] on button "Sākt uzdevumu" at bounding box center [616, 385] width 239 height 42
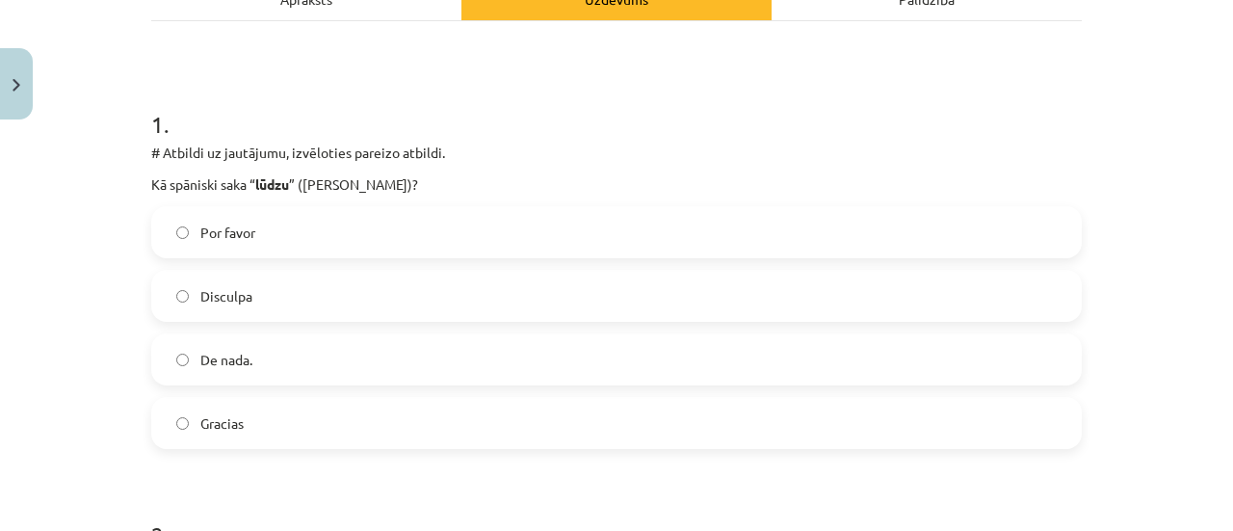
scroll to position [337, 0]
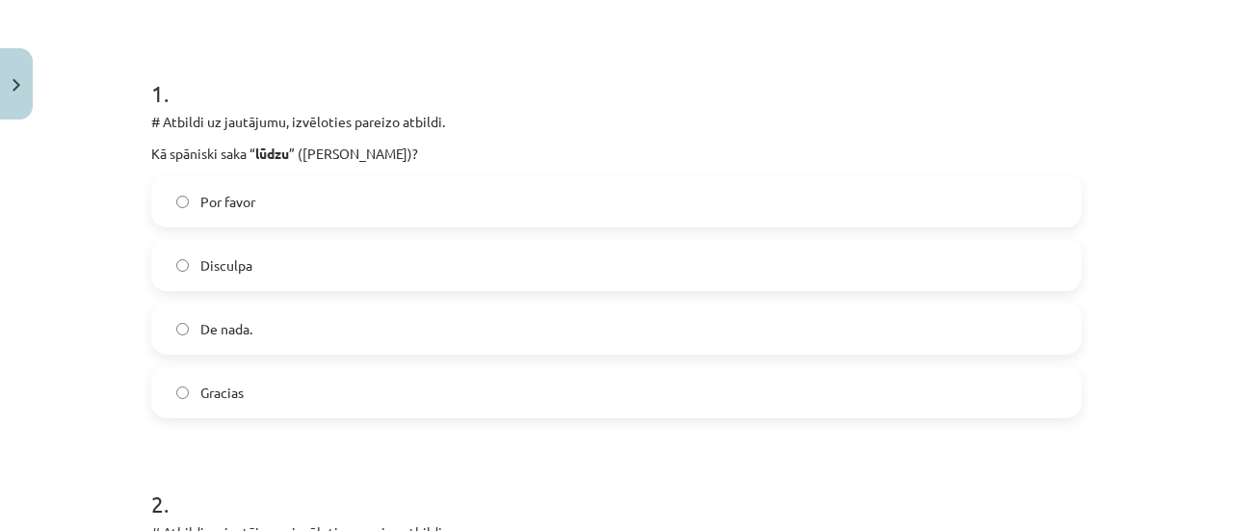
click at [286, 194] on label "Por favor" at bounding box center [616, 201] width 926 height 48
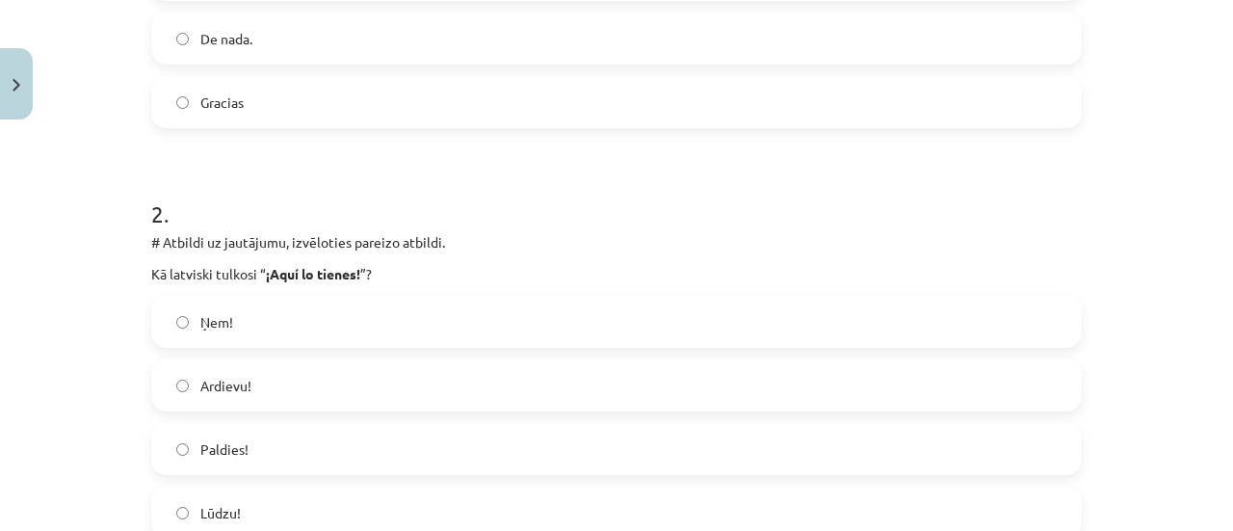
scroll to position [722, 0]
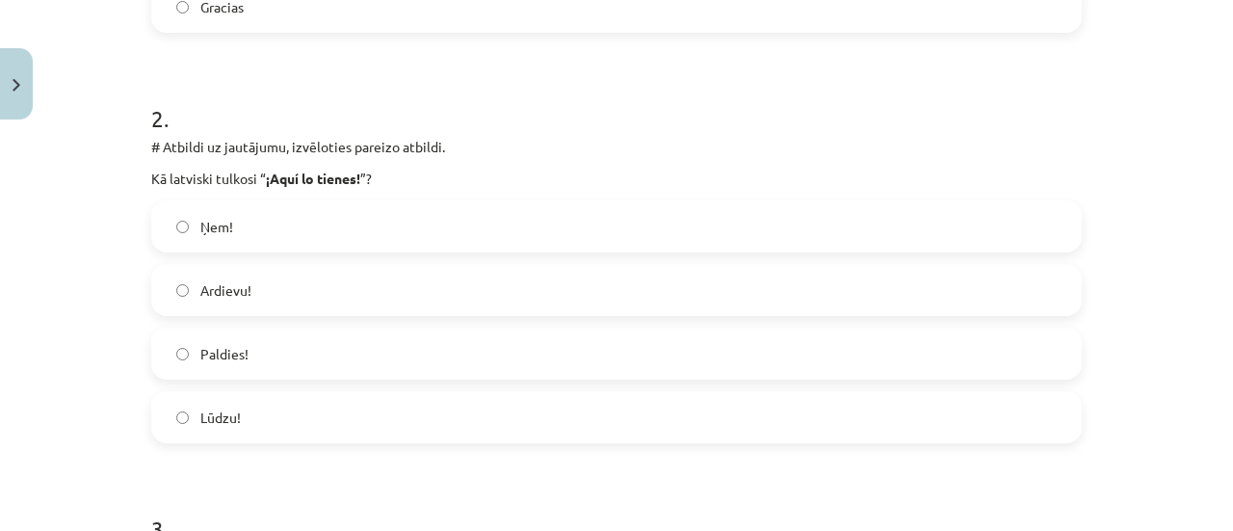
click at [410, 290] on label "Ardievu!" at bounding box center [616, 290] width 926 height 48
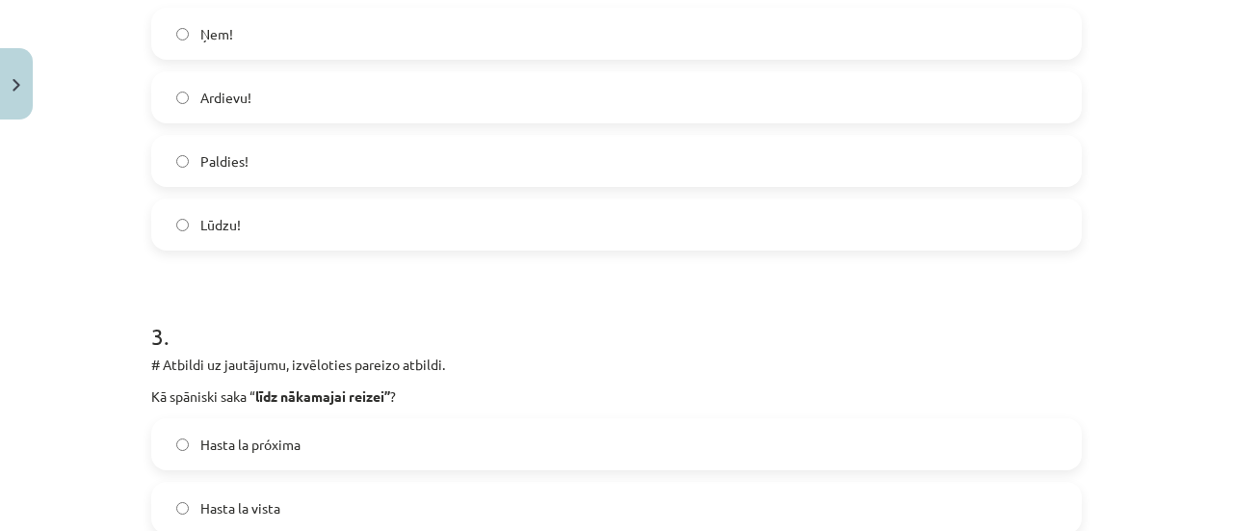
scroll to position [1011, 0]
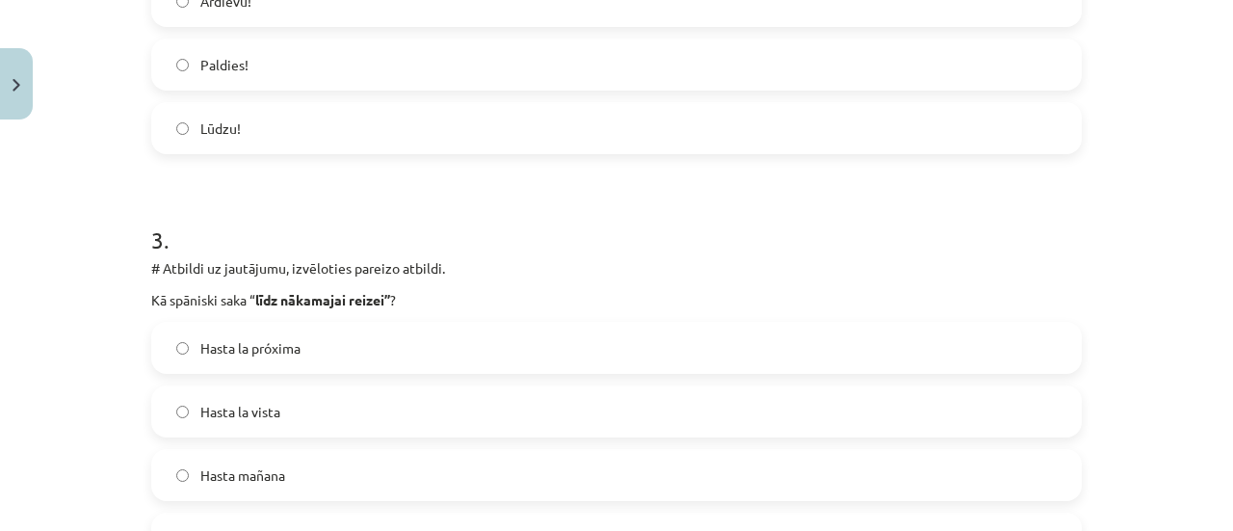
click at [493, 354] on label "Hasta la próxima" at bounding box center [616, 348] width 926 height 48
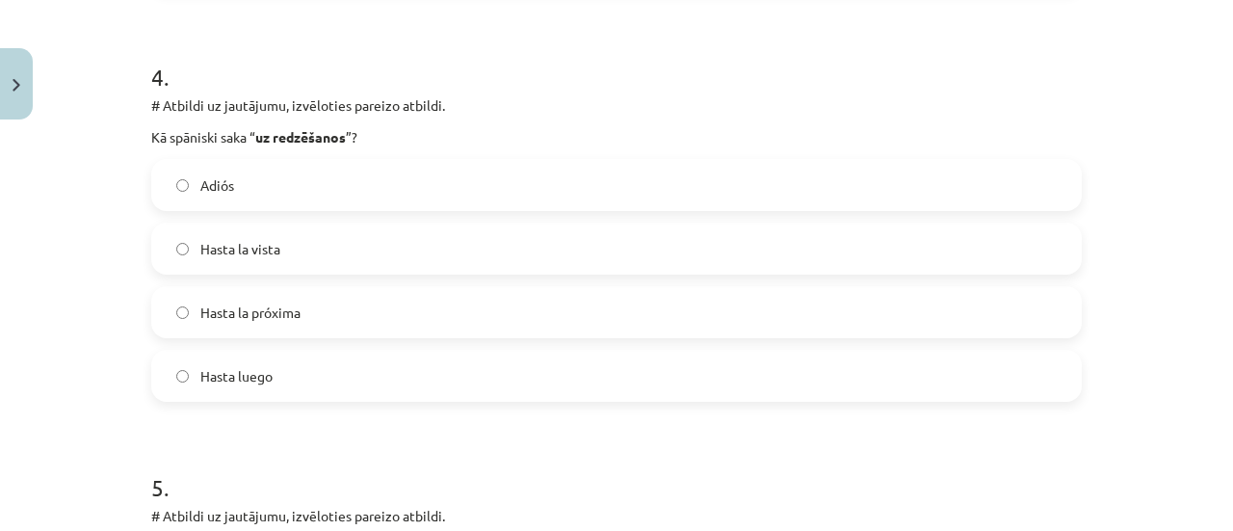
scroll to position [1589, 0]
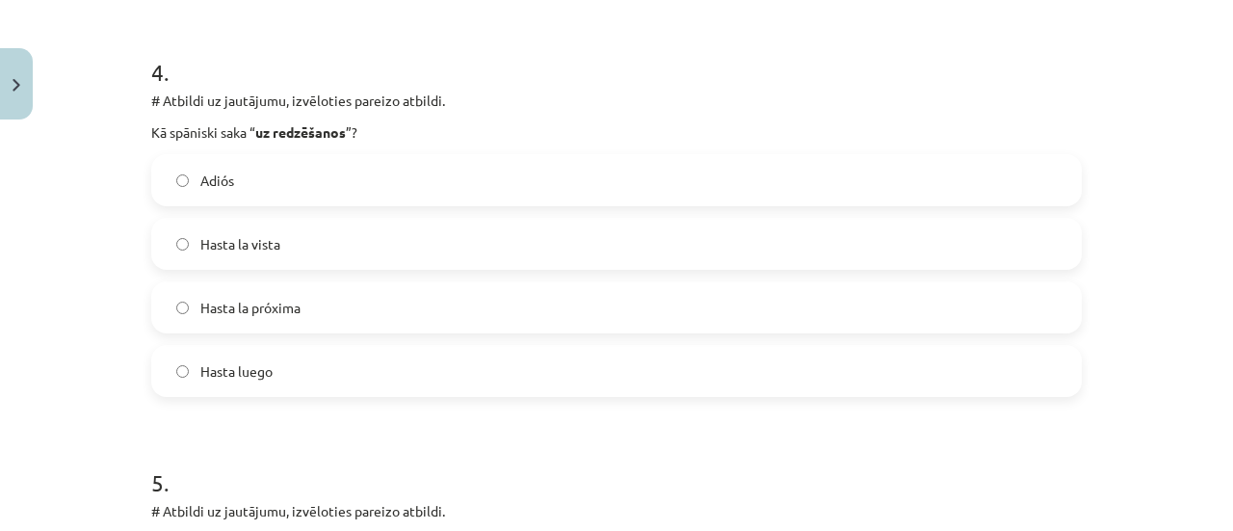
click at [468, 232] on label "Hasta la vista" at bounding box center [616, 244] width 926 height 48
click at [289, 375] on label "Hasta luego" at bounding box center [616, 371] width 926 height 48
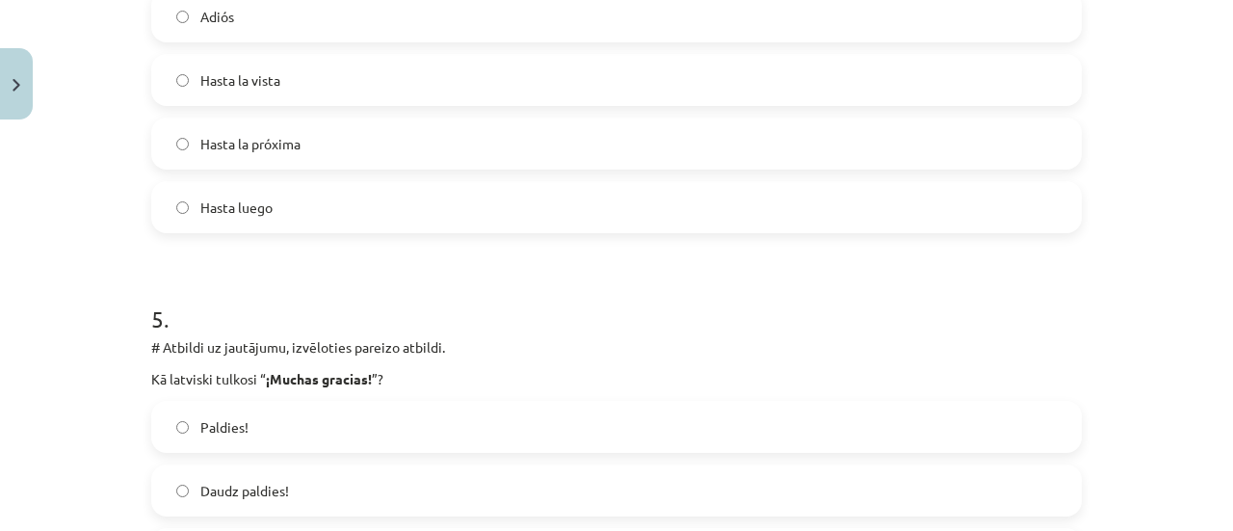
scroll to position [1781, 0]
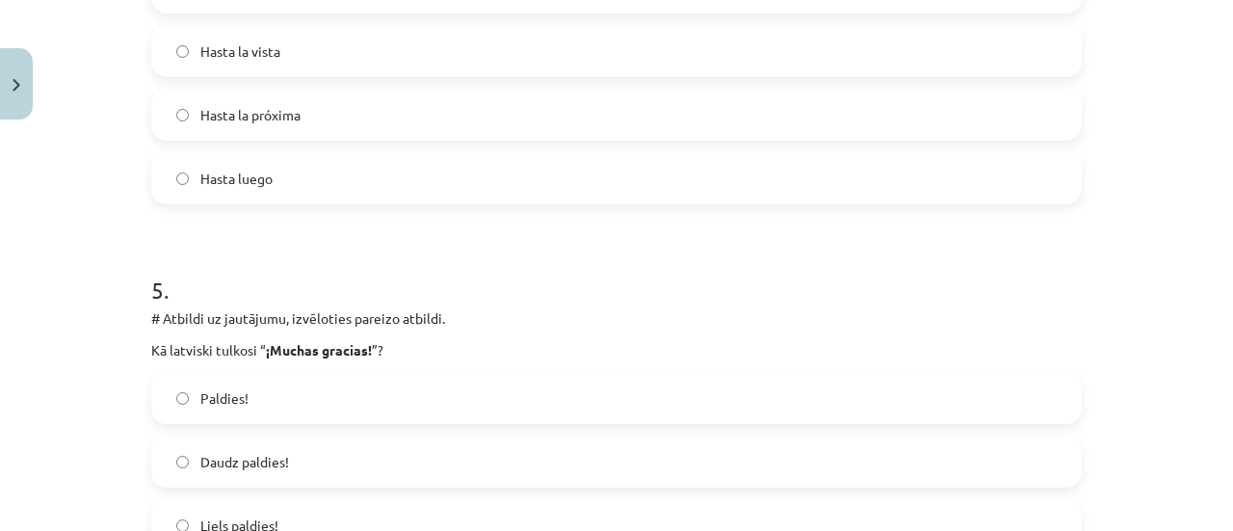
click at [293, 397] on label "Paldies!" at bounding box center [616, 398] width 926 height 48
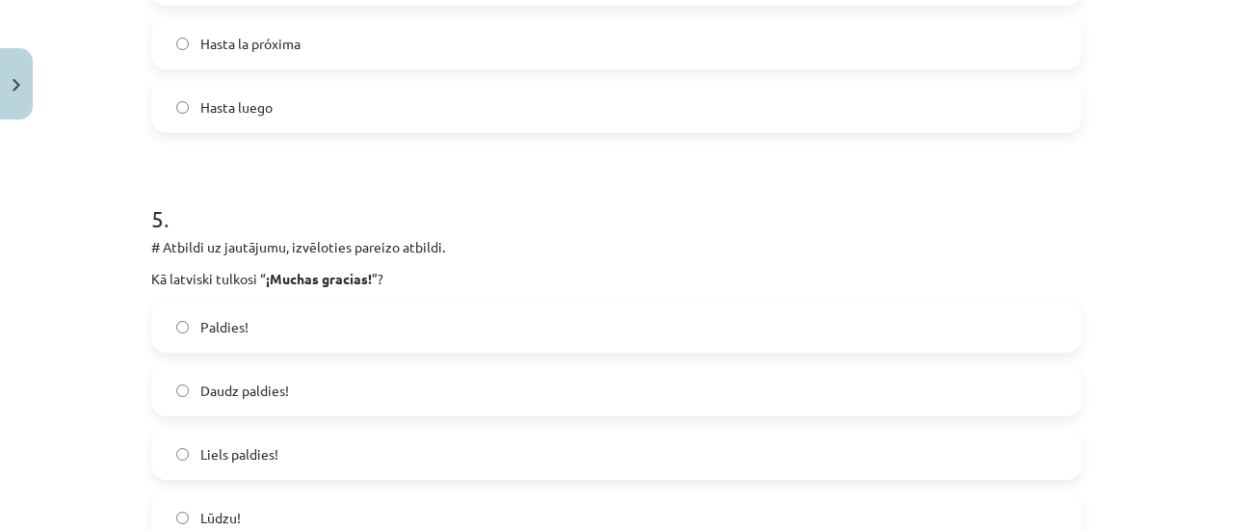
scroll to position [1878, 0]
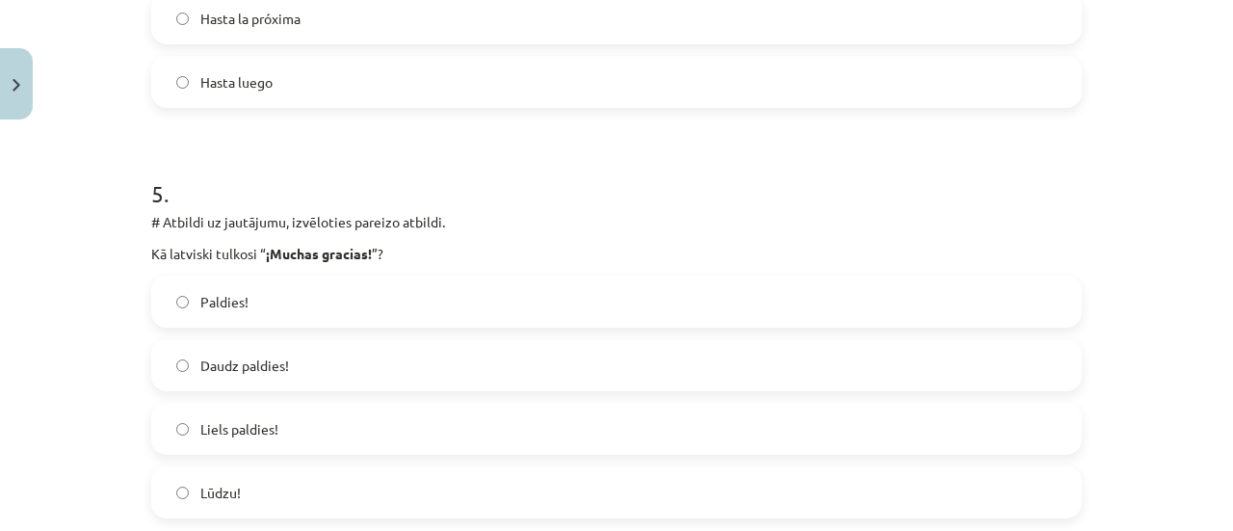
click at [271, 425] on span "Liels paldies!" at bounding box center [239, 429] width 78 height 20
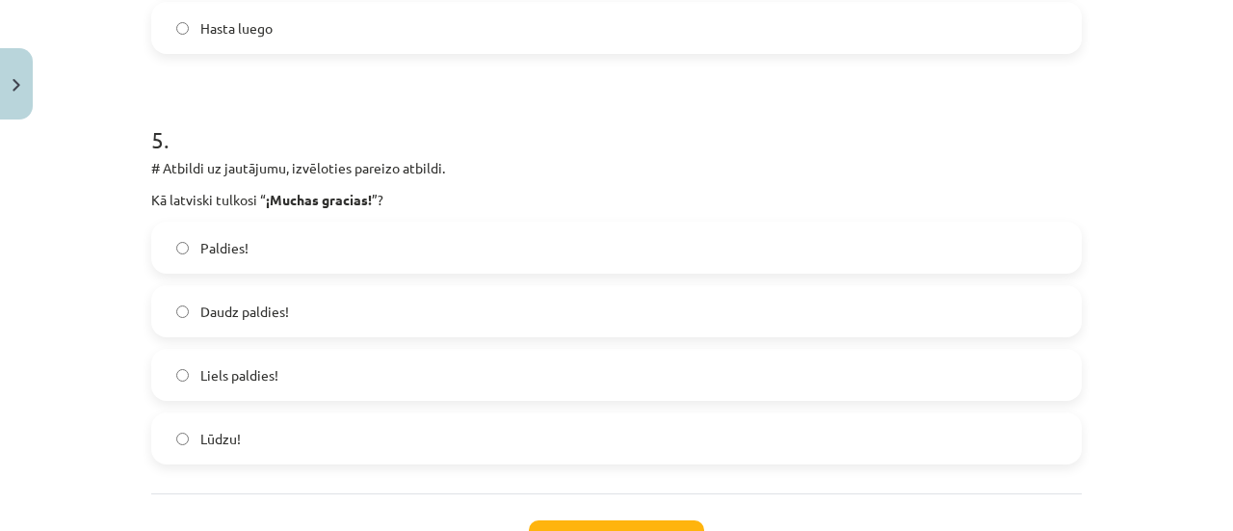
scroll to position [1974, 0]
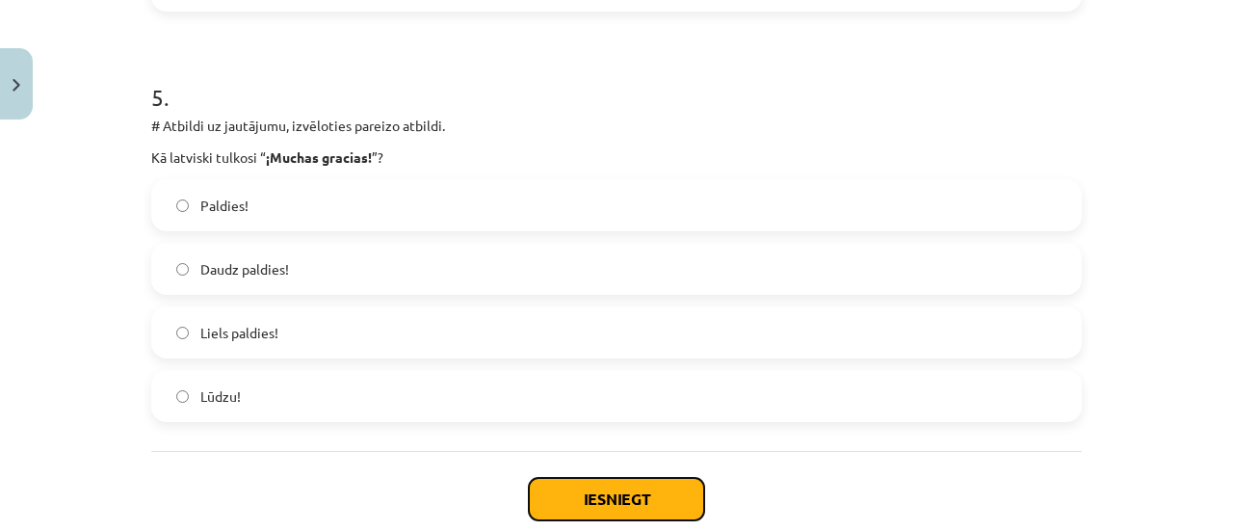
click at [564, 490] on button "Iesniegt" at bounding box center [616, 499] width 175 height 42
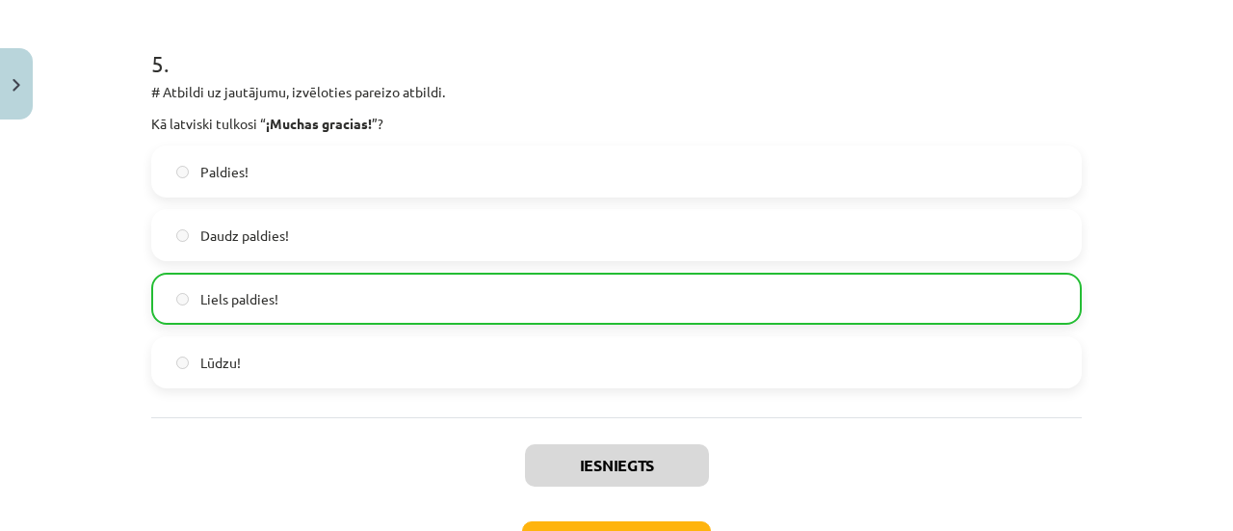
scroll to position [2070, 0]
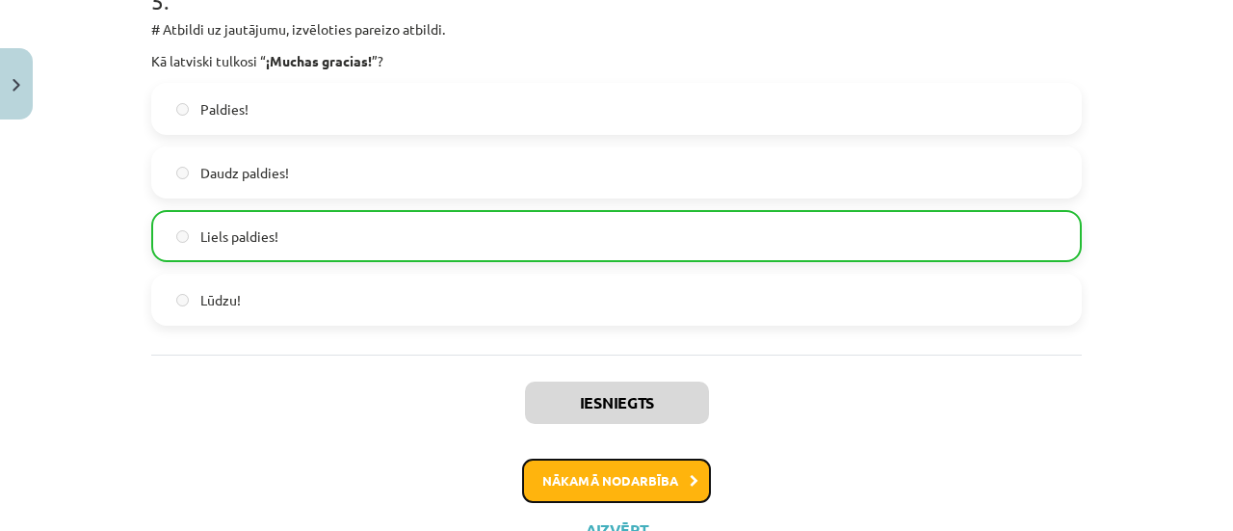
click at [677, 479] on button "Nākamā nodarbība" at bounding box center [616, 480] width 189 height 44
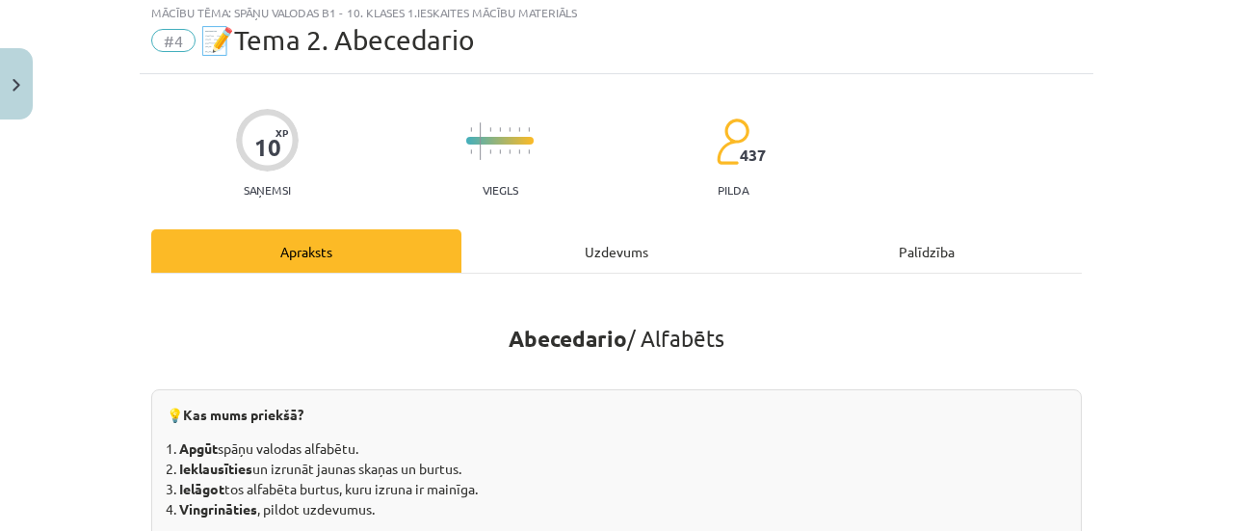
scroll to position [48, 0]
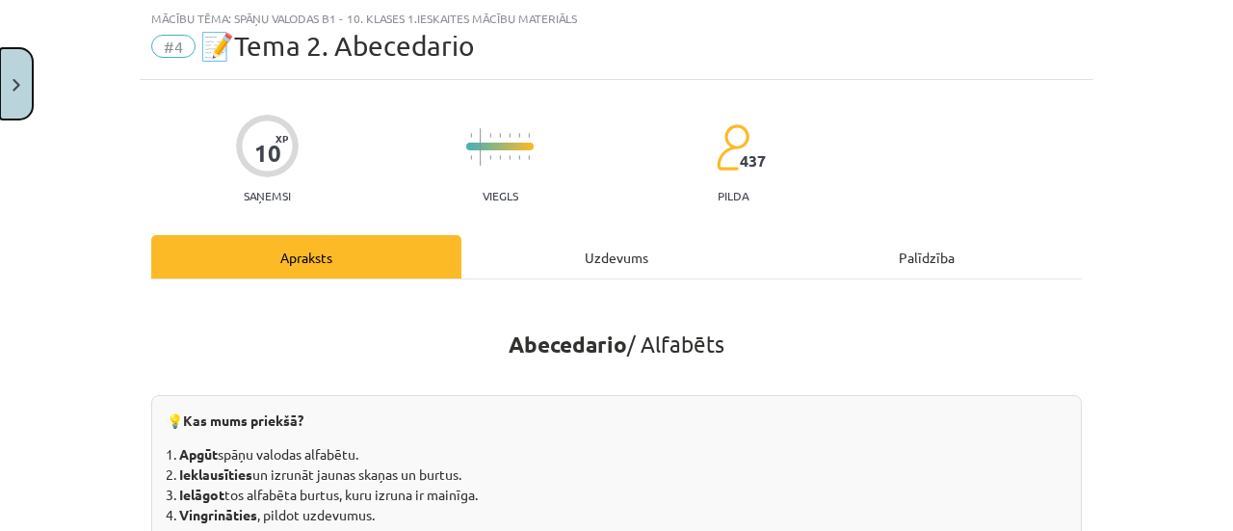
click at [0, 80] on button "Close" at bounding box center [16, 83] width 33 height 71
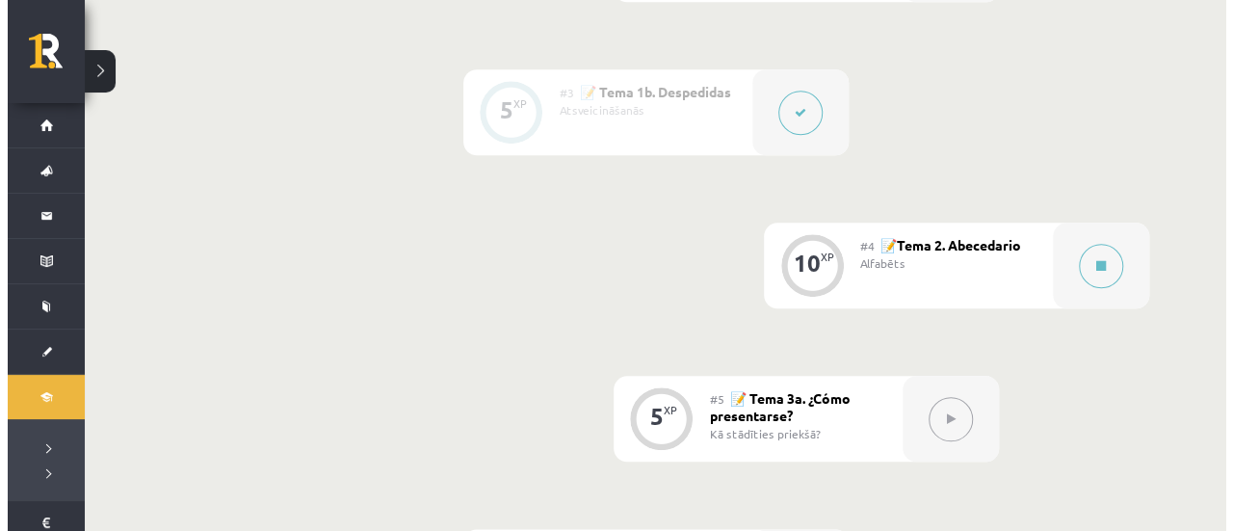
scroll to position [867, 0]
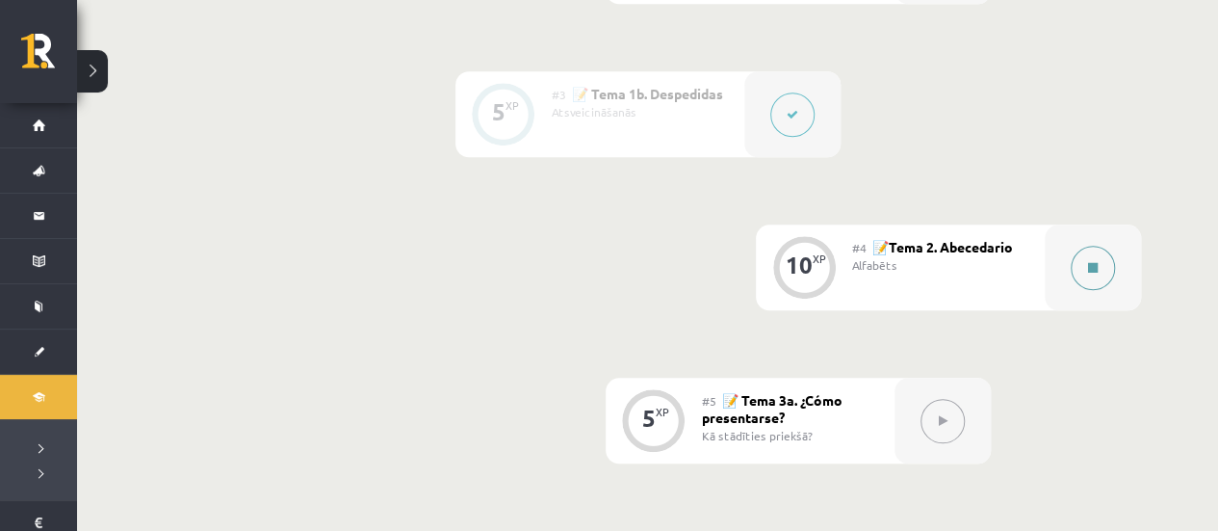
click at [1084, 265] on button at bounding box center [1093, 268] width 44 height 44
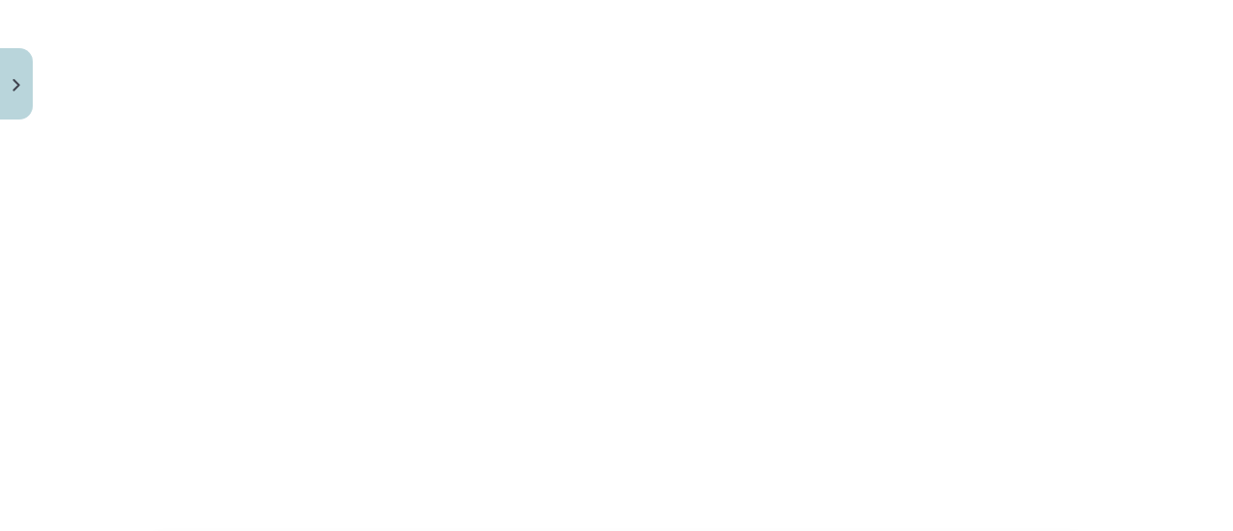
scroll to position [1733, 0]
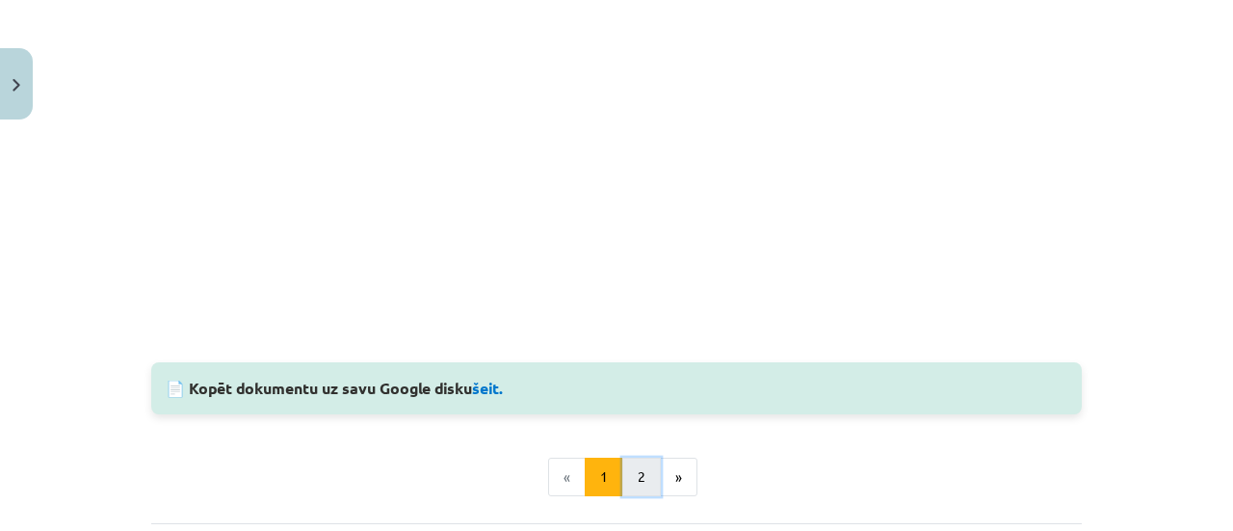
click at [628, 476] on button "2" at bounding box center [641, 476] width 39 height 39
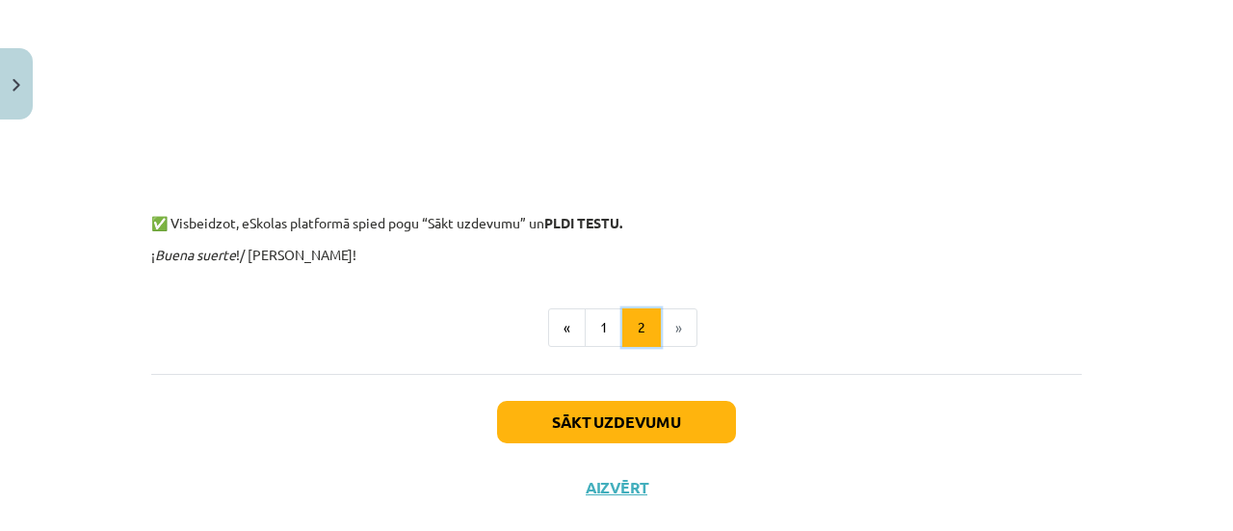
scroll to position [1885, 0]
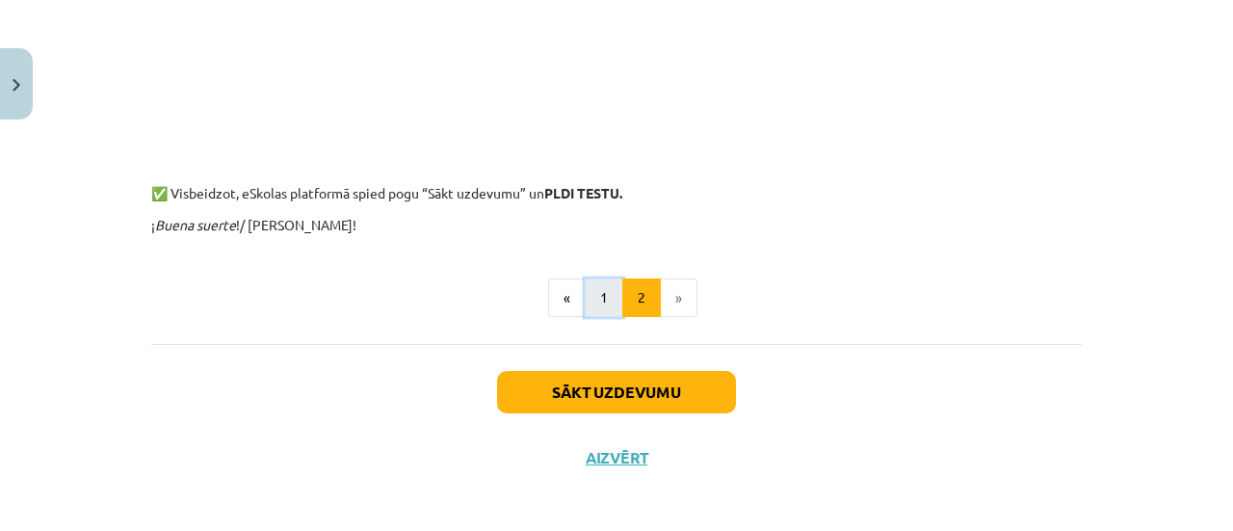
click at [601, 308] on button "1" at bounding box center [604, 297] width 39 height 39
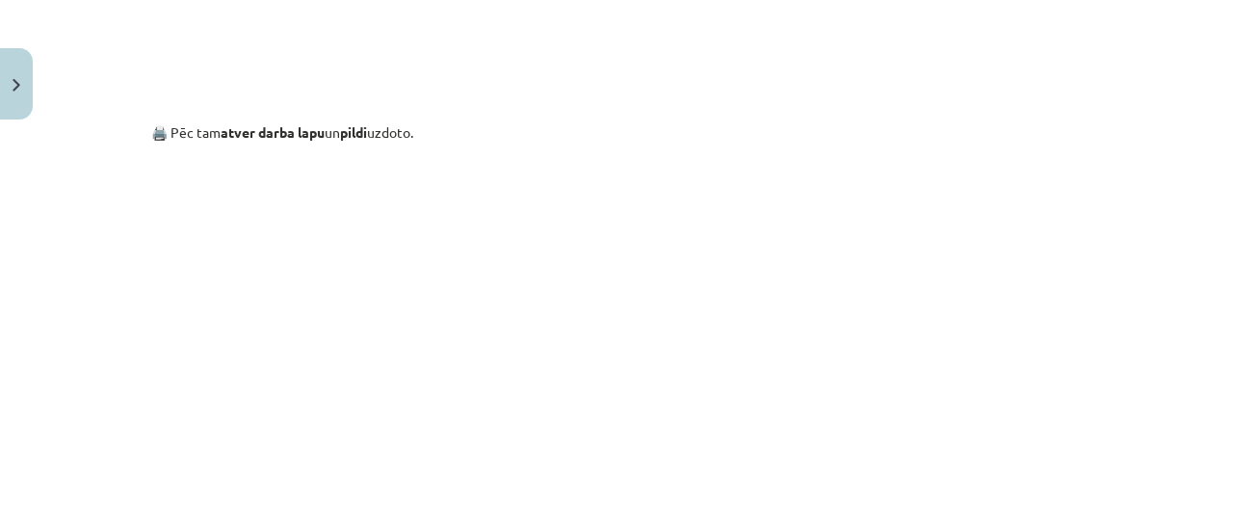
scroll to position [1403, 0]
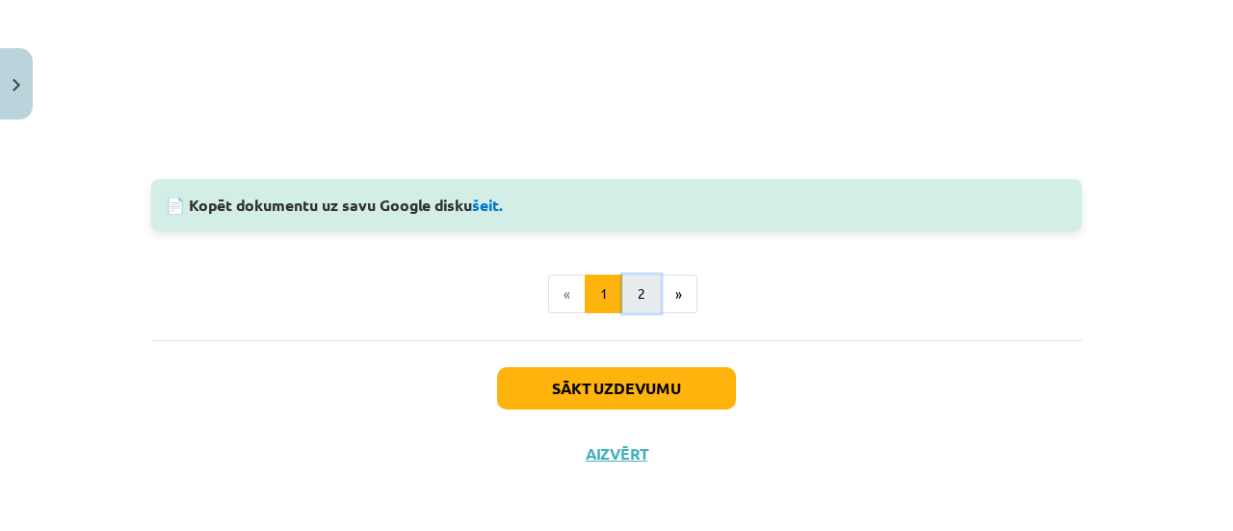
click at [626, 290] on button "2" at bounding box center [641, 293] width 39 height 39
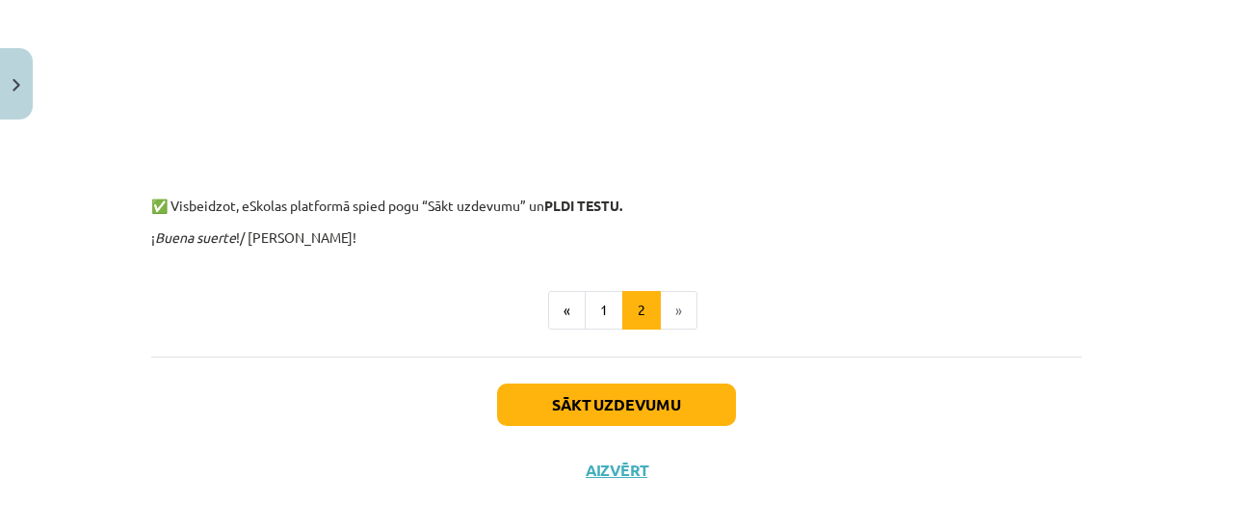
scroll to position [1876, 0]
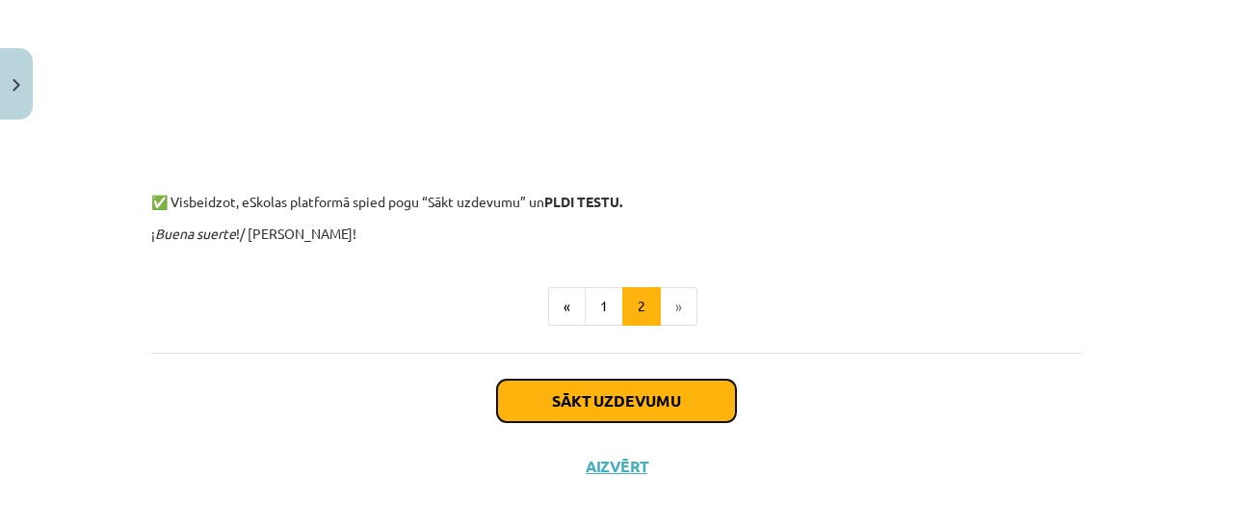
click at [611, 395] on button "Sākt uzdevumu" at bounding box center [616, 400] width 239 height 42
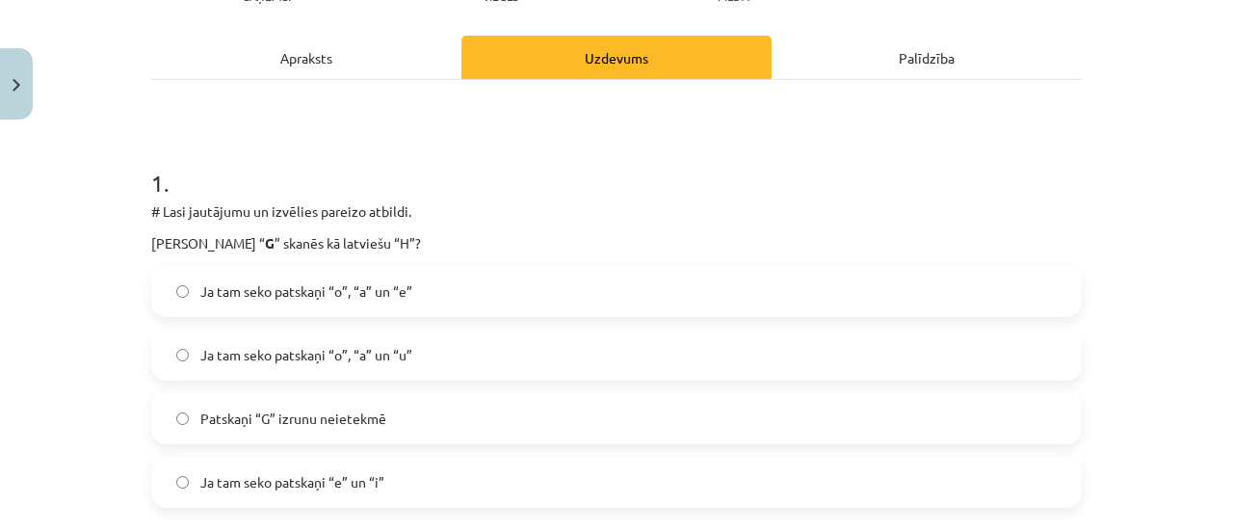
scroll to position [337, 0]
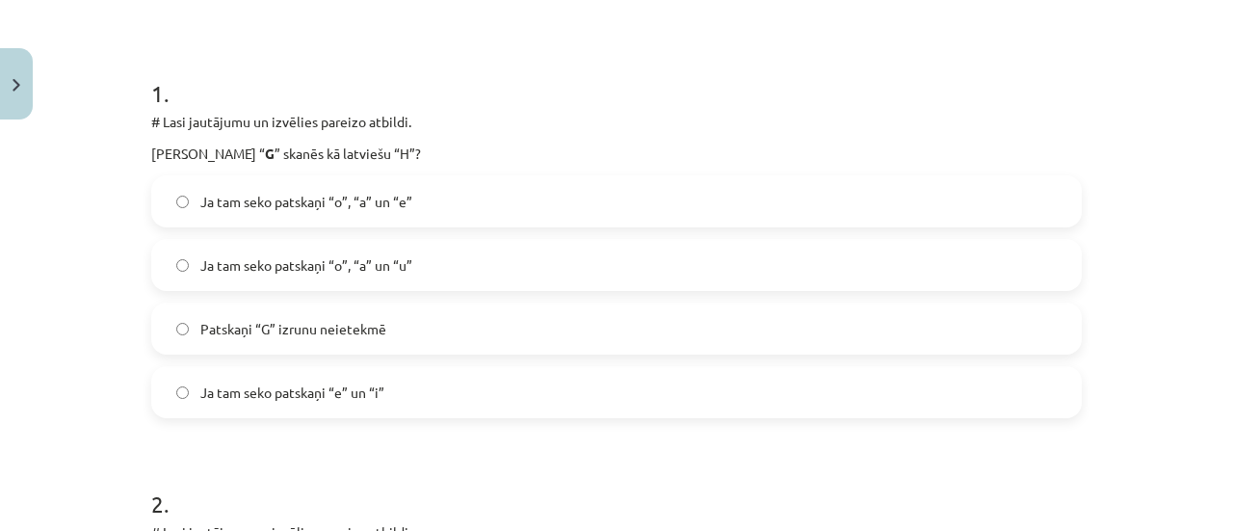
click at [401, 394] on label "Ja tam seko patskaņi “e” un “i”" at bounding box center [616, 392] width 926 height 48
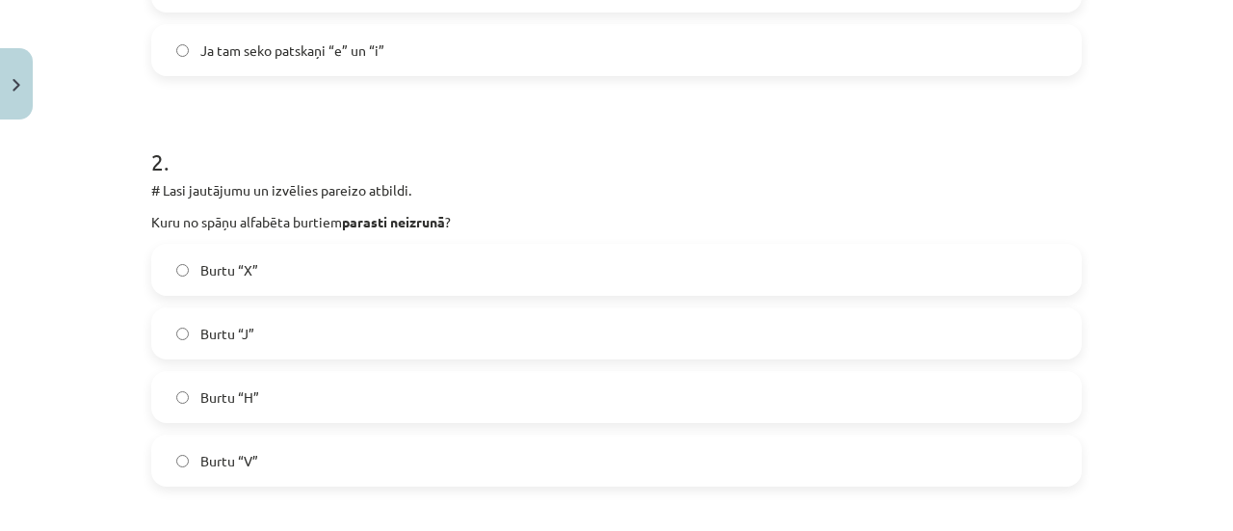
scroll to position [722, 0]
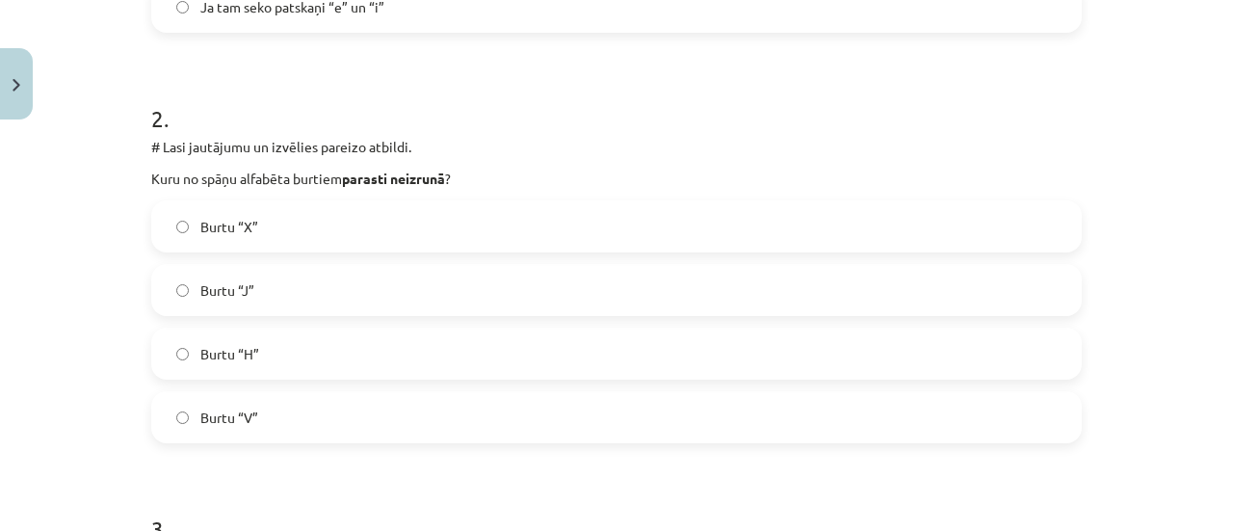
click at [439, 230] on label "Burtu “X”" at bounding box center [616, 226] width 926 height 48
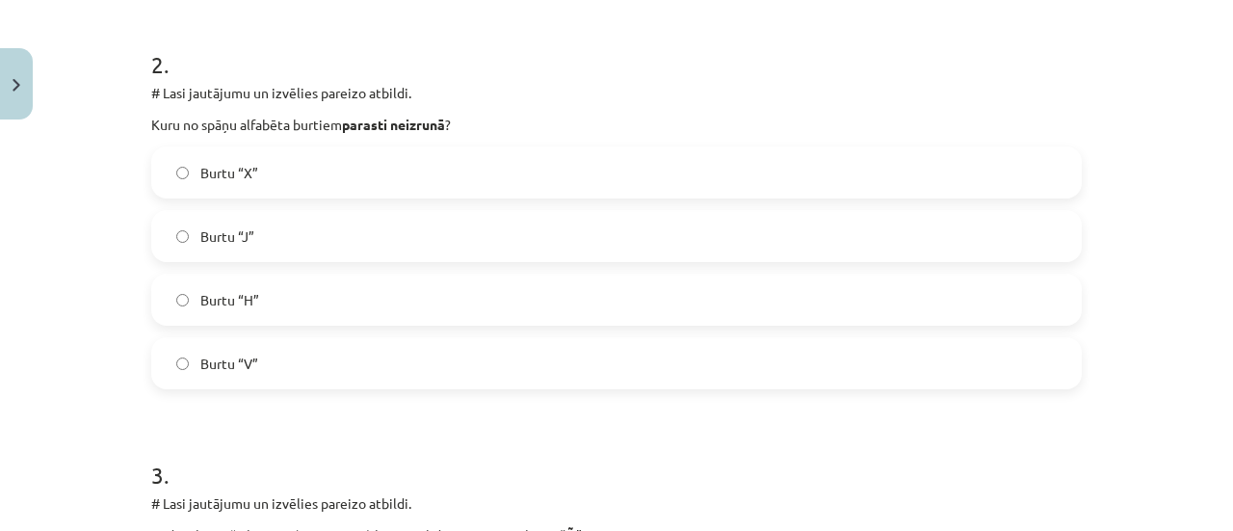
scroll to position [819, 0]
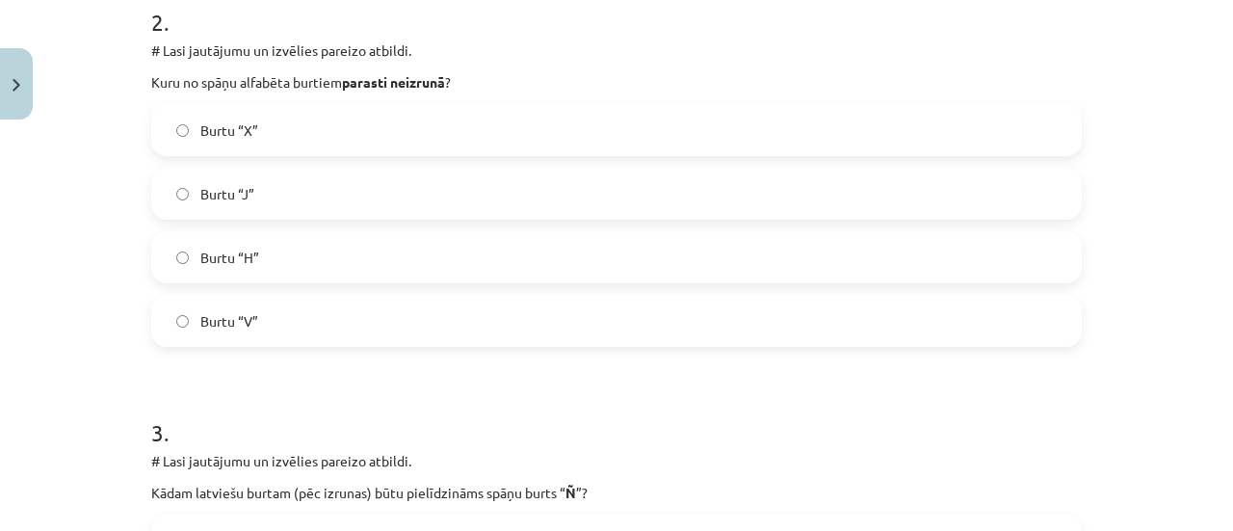
click at [562, 258] on label "Burtu “H”" at bounding box center [616, 257] width 926 height 48
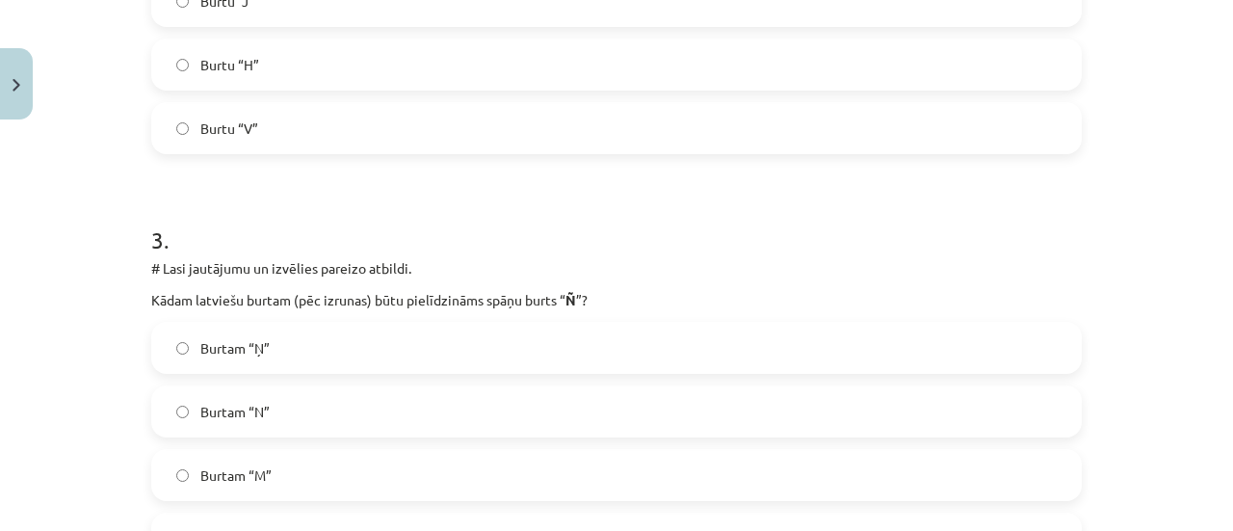
scroll to position [1107, 0]
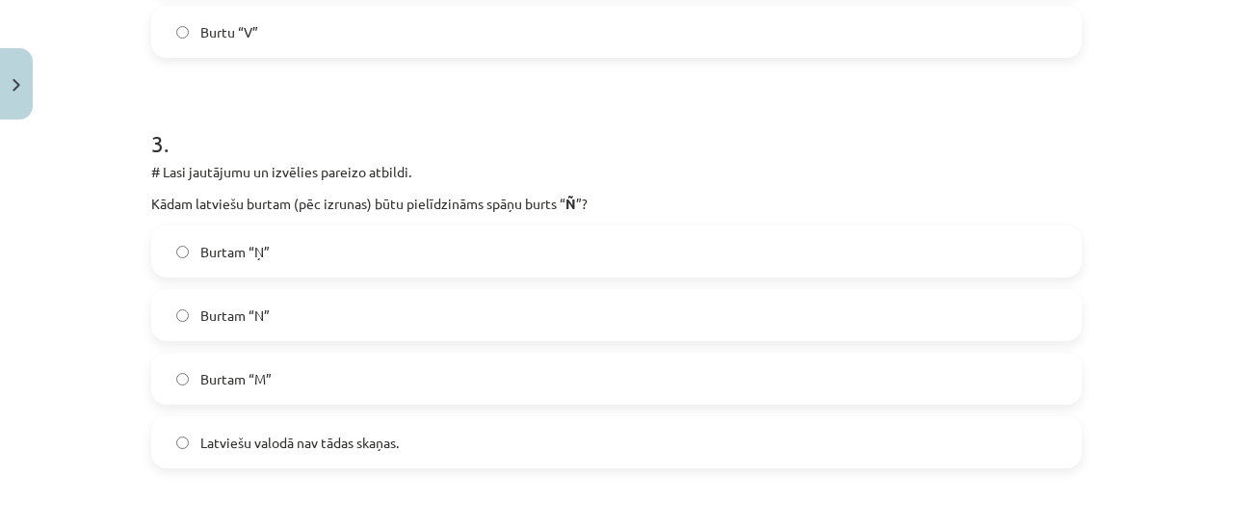
click at [568, 246] on label "Burtam “Ņ”" at bounding box center [616, 251] width 926 height 48
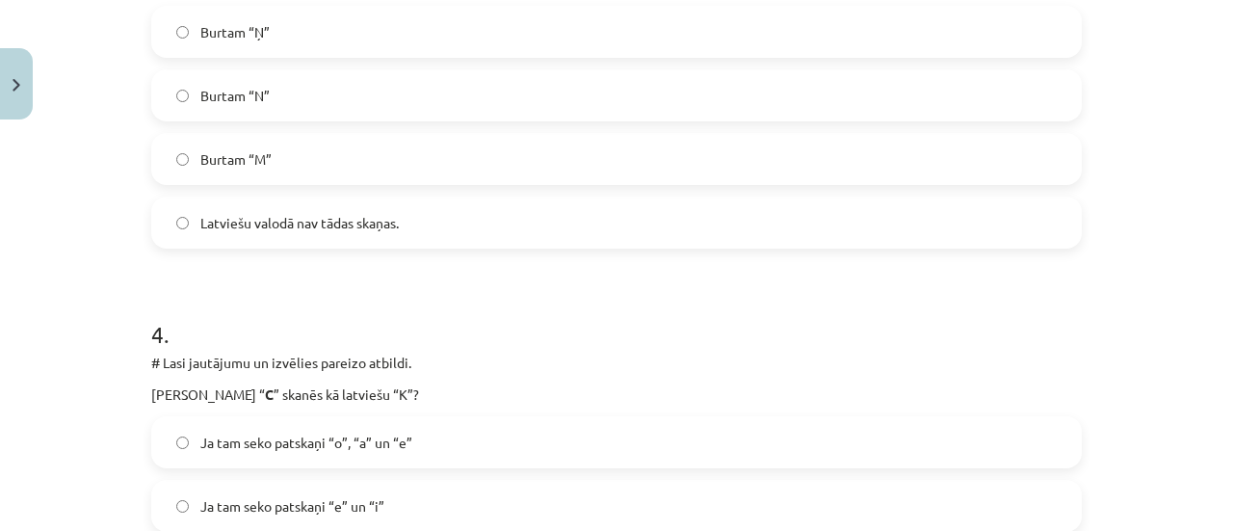
scroll to position [1396, 0]
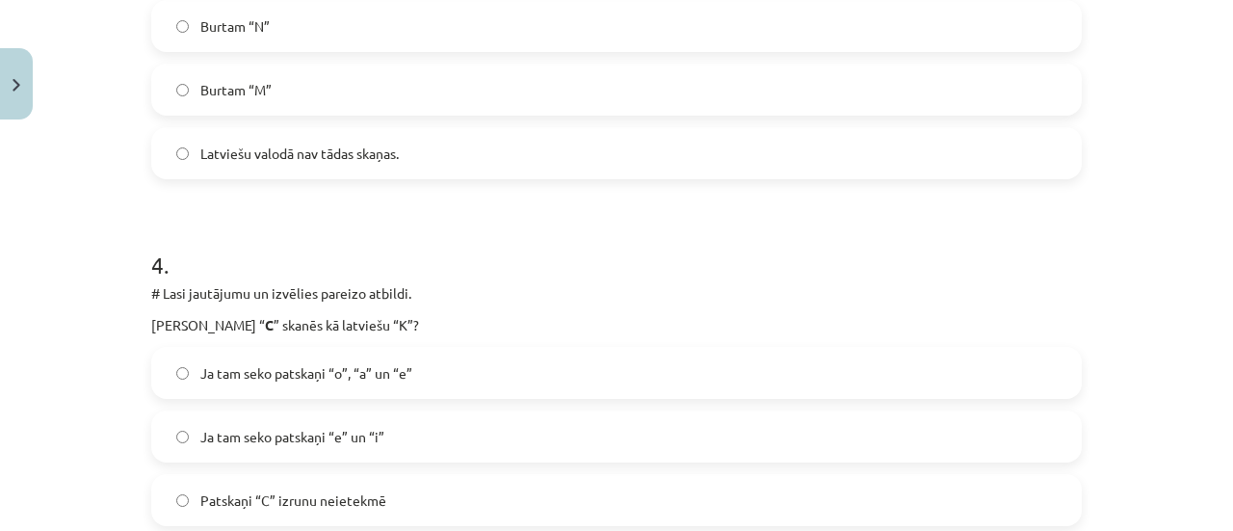
click at [529, 390] on label "Ja tam seko patskaņi “o”, “a” un “e”" at bounding box center [616, 373] width 926 height 48
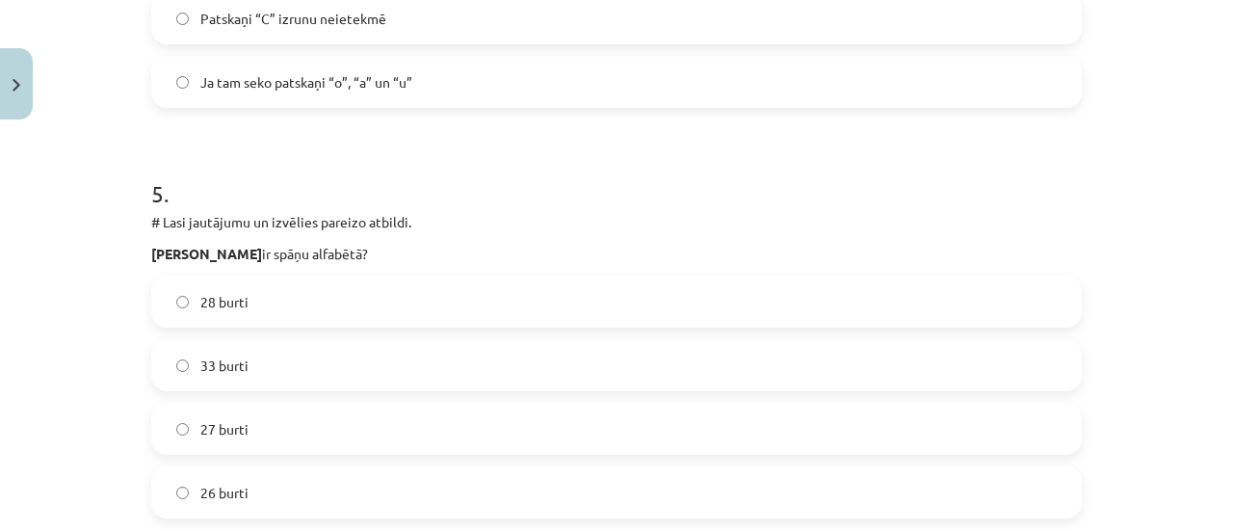
scroll to position [1974, 0]
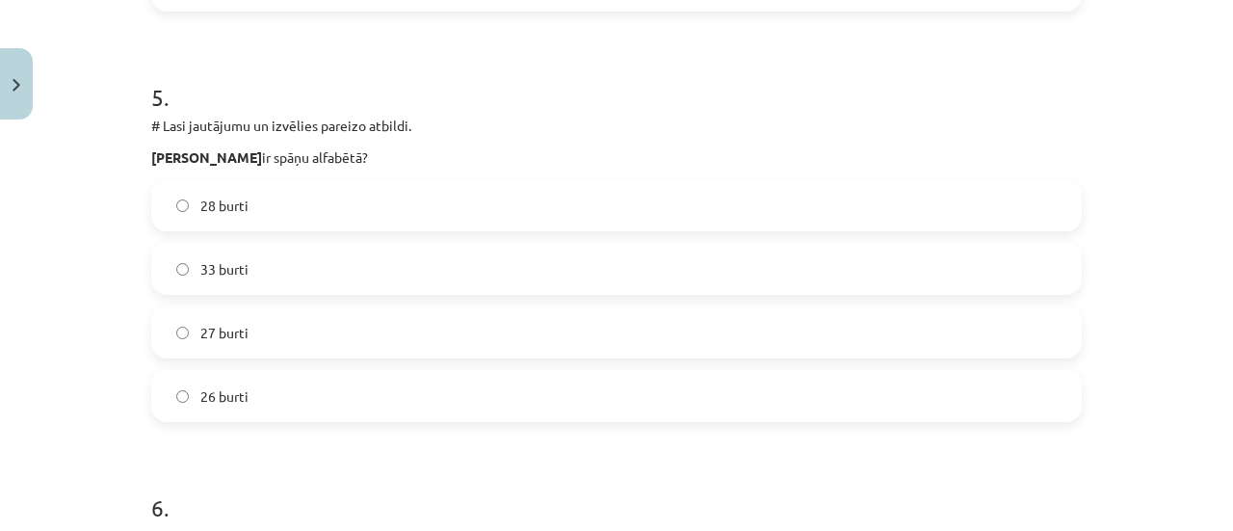
click at [431, 351] on label "27 burti" at bounding box center [616, 332] width 926 height 48
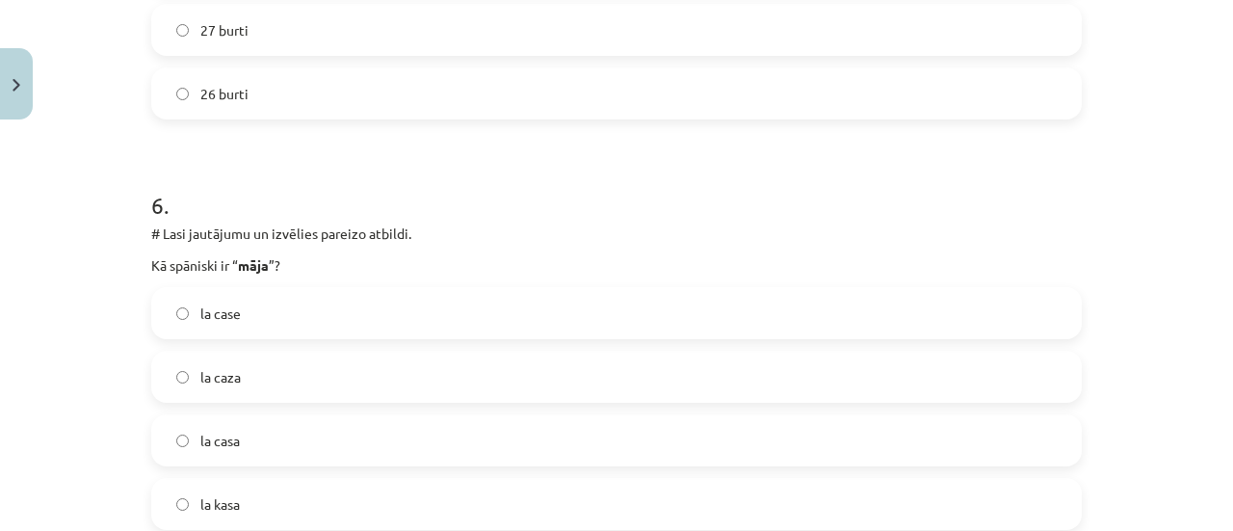
scroll to position [2359, 0]
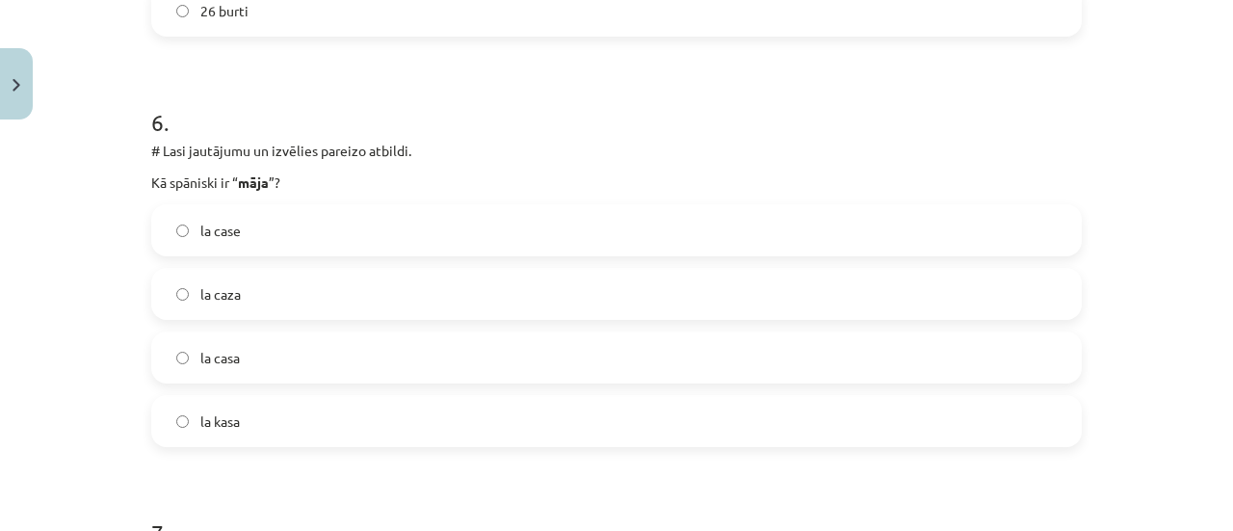
click at [441, 371] on label "la casa" at bounding box center [616, 357] width 926 height 48
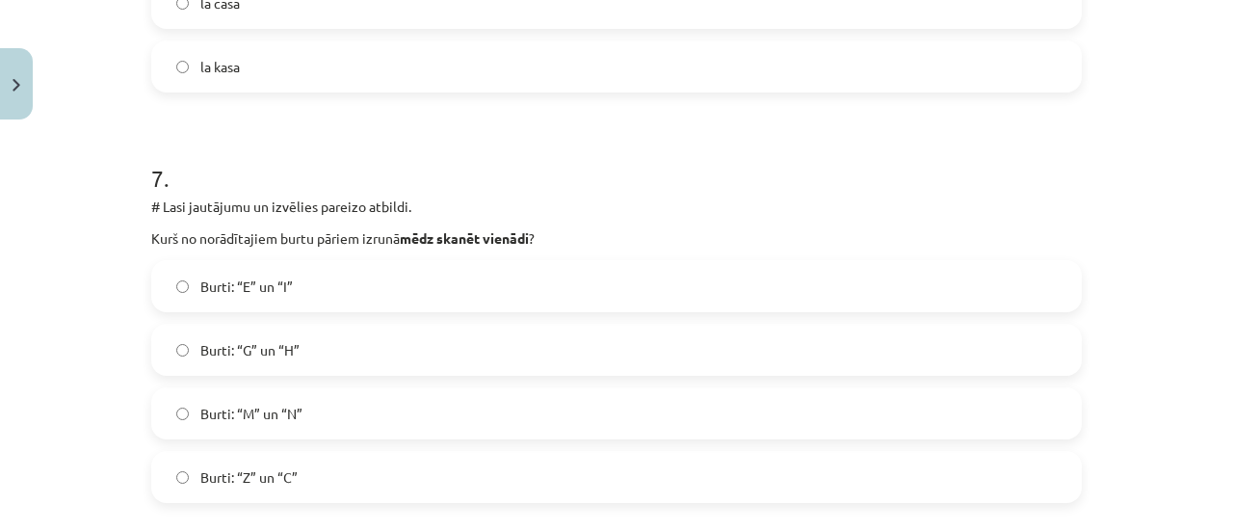
scroll to position [2744, 0]
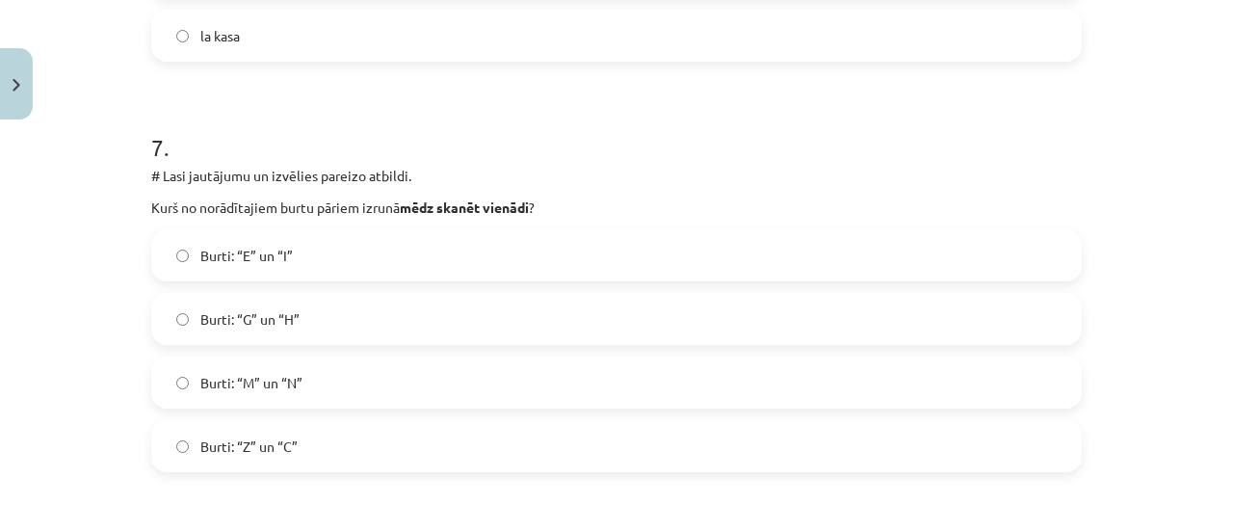
click at [433, 318] on label "Burti: “G” un “H”" at bounding box center [616, 319] width 926 height 48
click at [435, 455] on label "Burti: “Z” un “C”" at bounding box center [616, 446] width 926 height 48
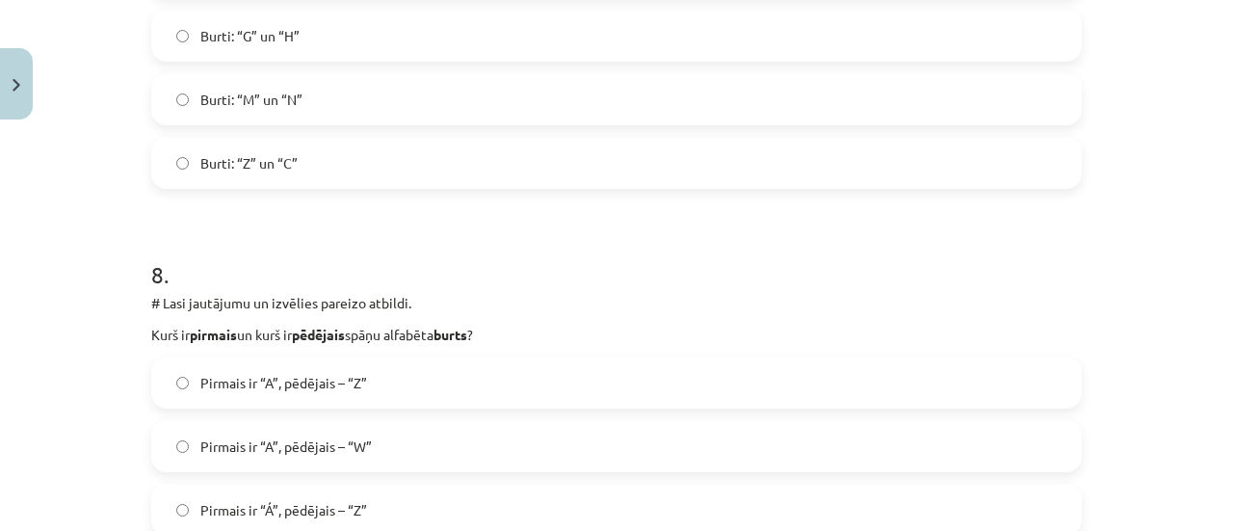
scroll to position [3033, 0]
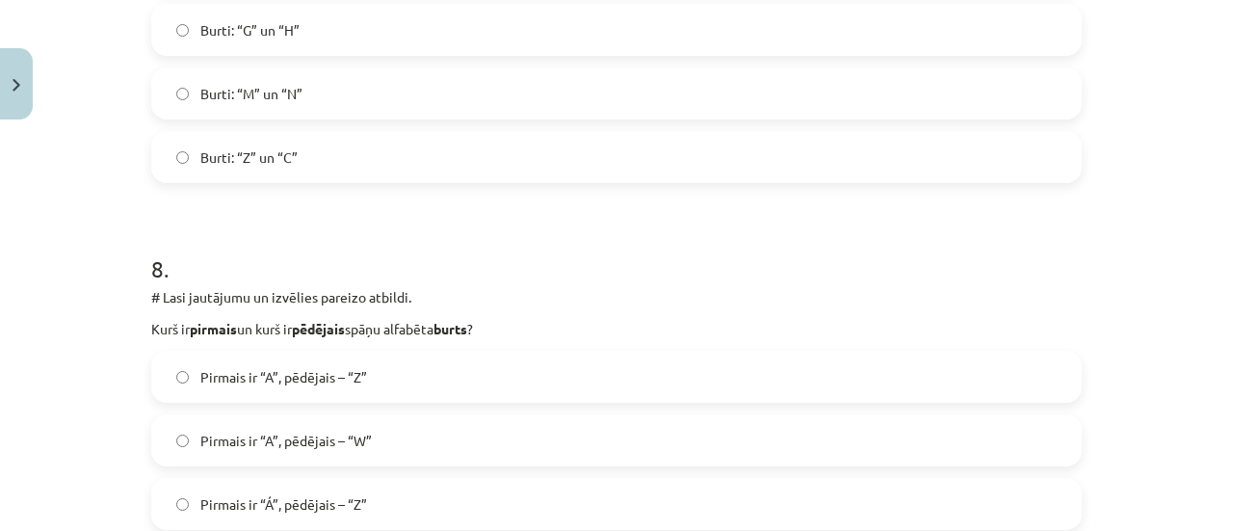
click at [471, 361] on label "Pirmais ir “A”, pēdējais – “Z”" at bounding box center [616, 376] width 926 height 48
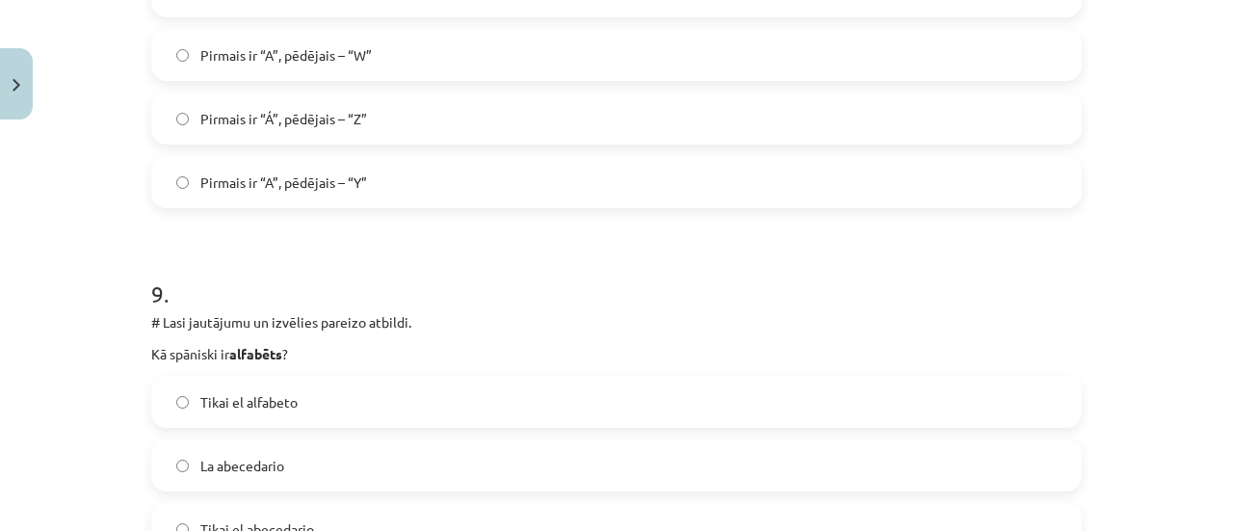
scroll to position [3611, 0]
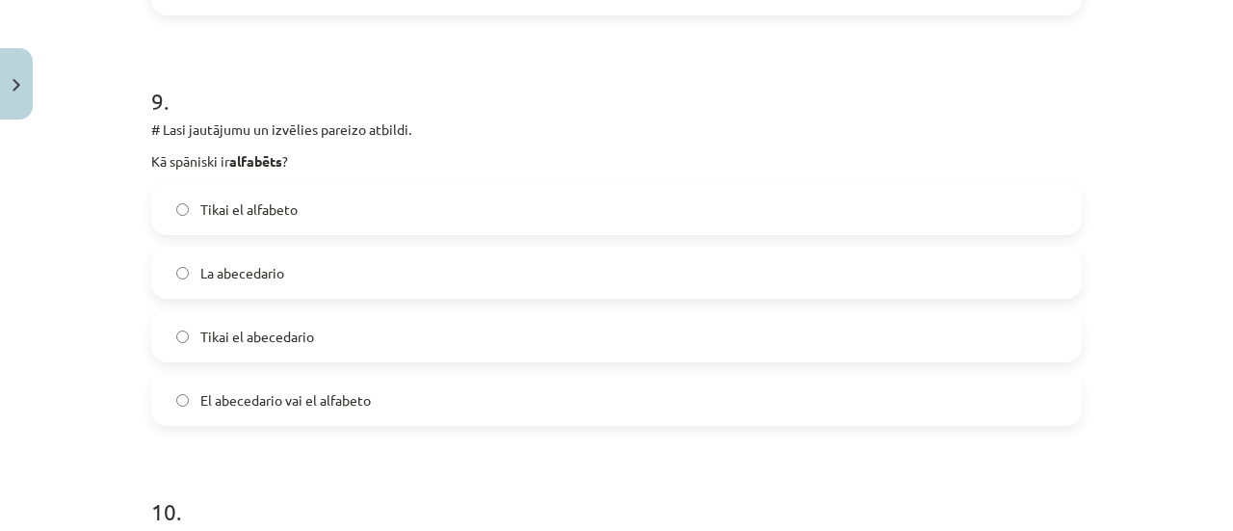
click at [364, 400] on span "El abecedario vai el alfabeto" at bounding box center [285, 400] width 170 height 20
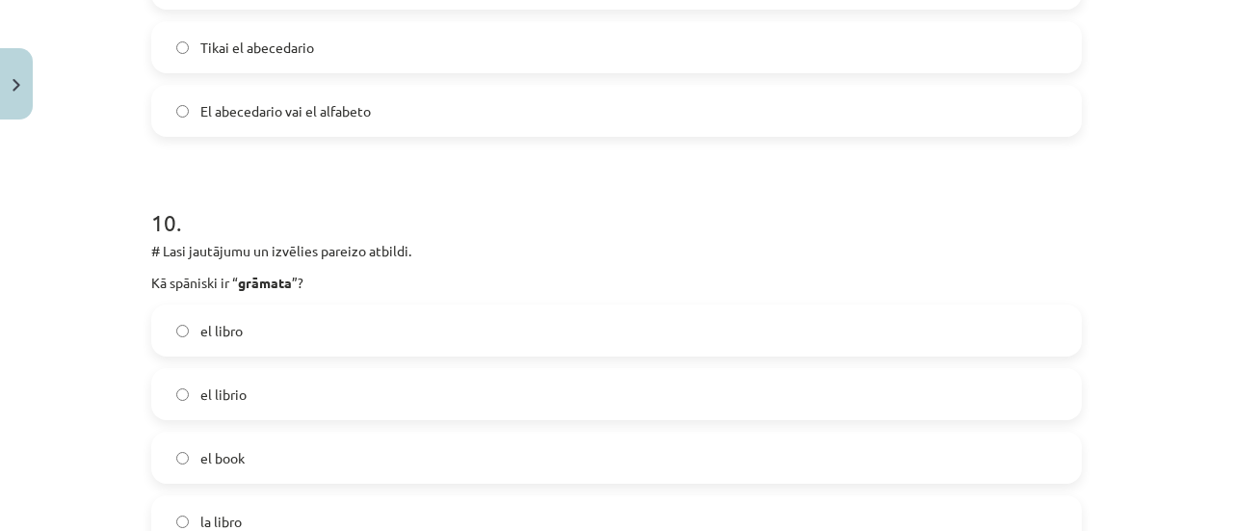
scroll to position [3996, 0]
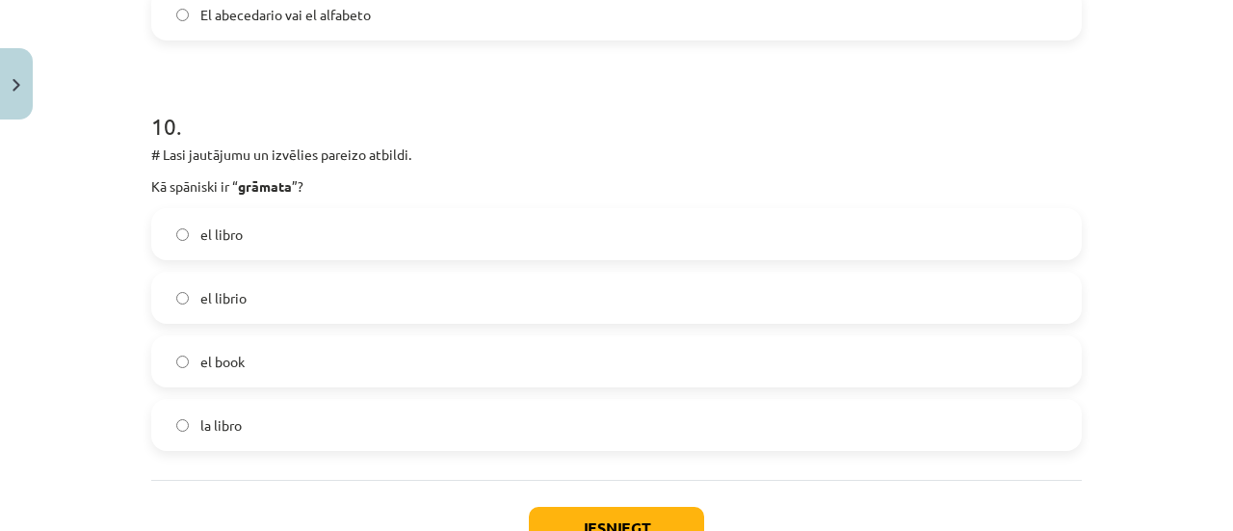
click at [429, 242] on label "el libro" at bounding box center [616, 234] width 926 height 48
click at [393, 298] on label "el librio" at bounding box center [616, 297] width 926 height 48
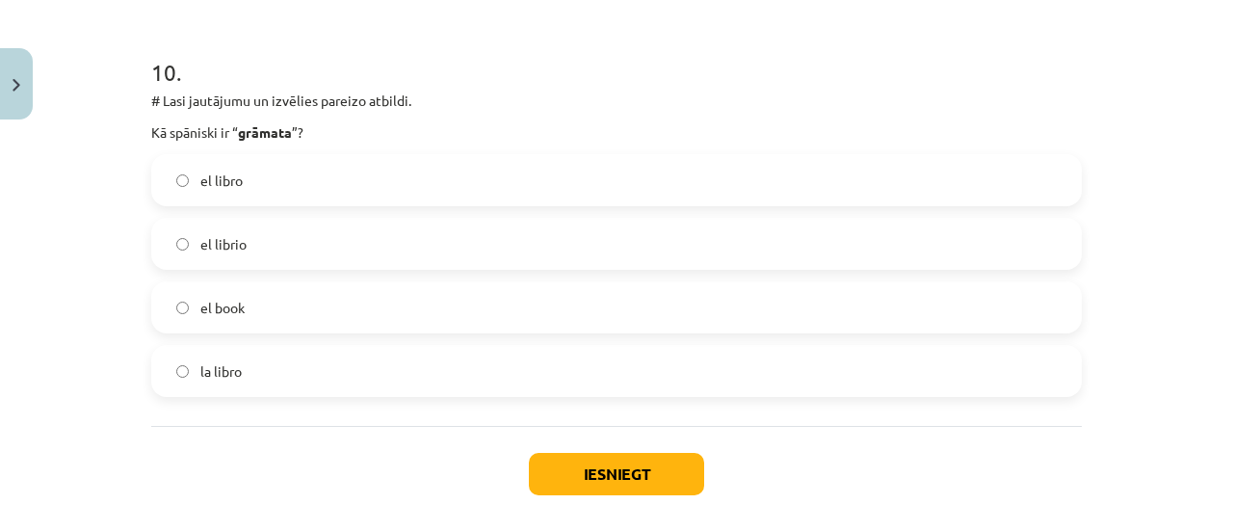
scroll to position [4093, 0]
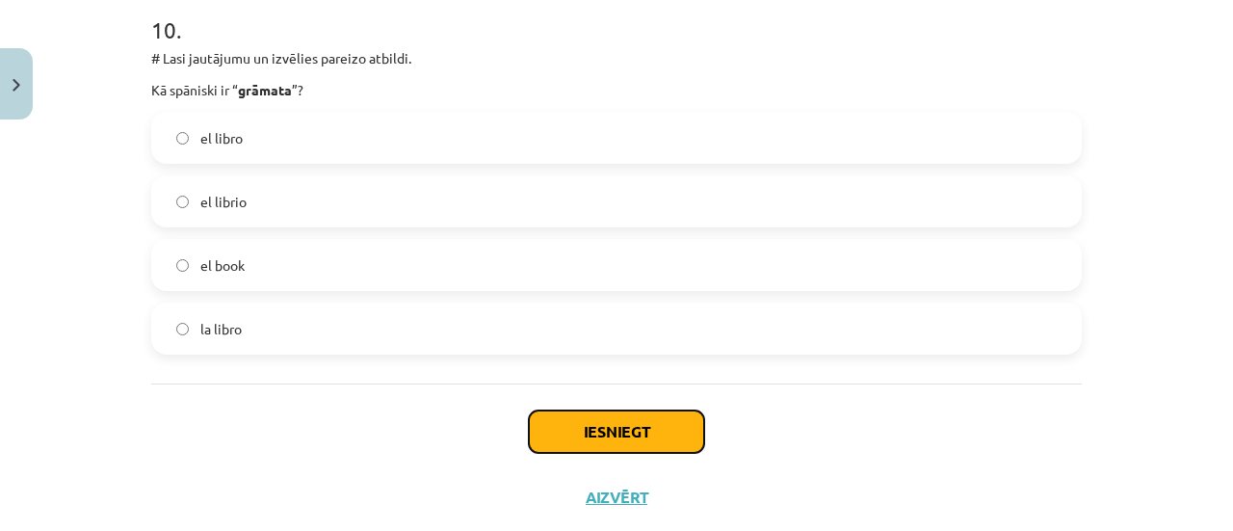
click at [549, 414] on button "Iesniegt" at bounding box center [616, 431] width 175 height 42
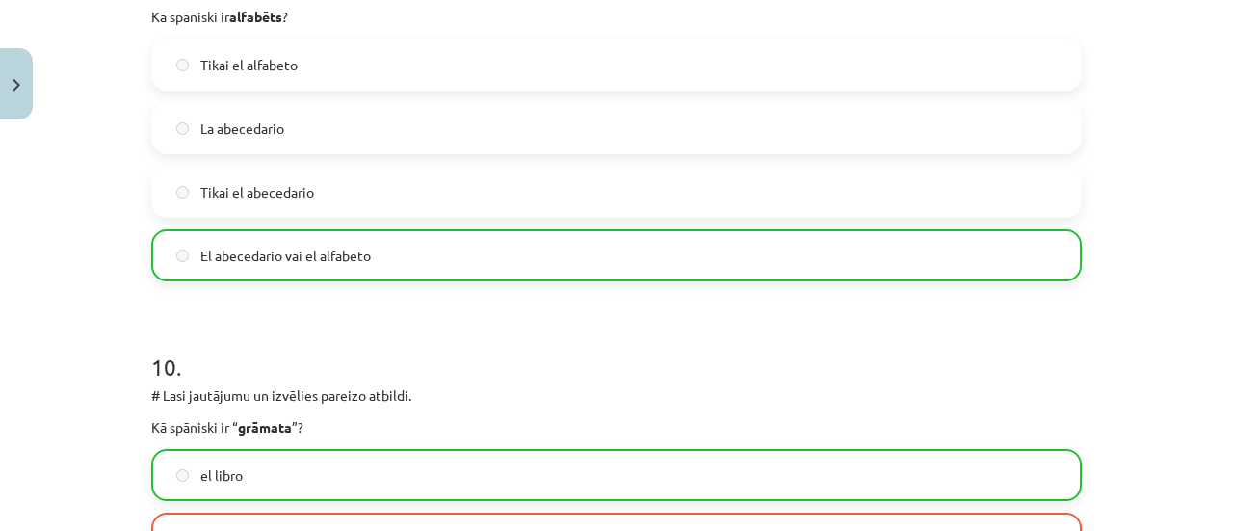
scroll to position [4198, 0]
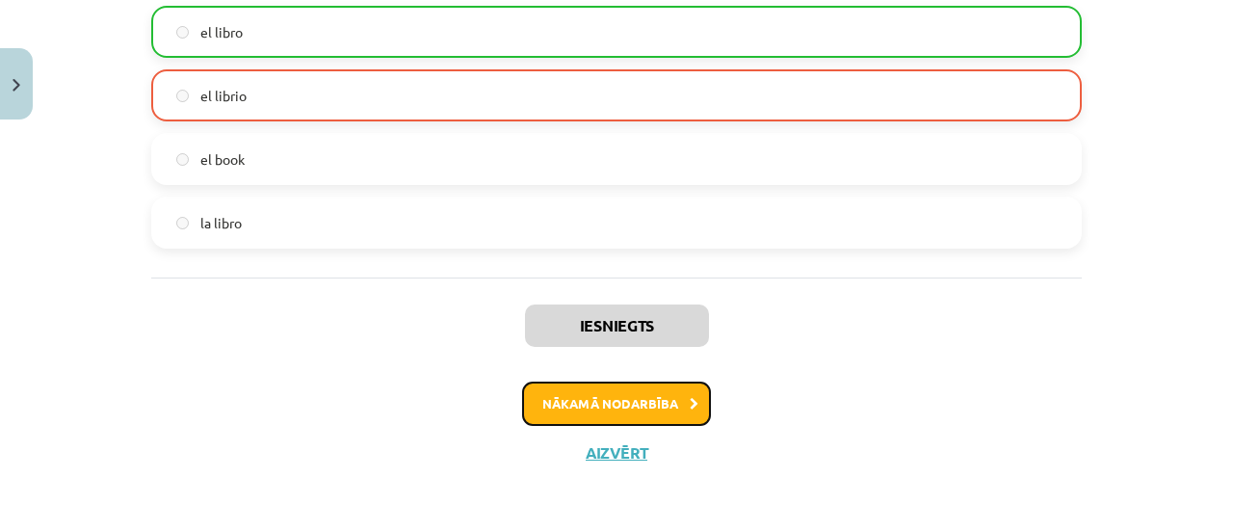
click at [565, 402] on button "Nākamā nodarbība" at bounding box center [616, 403] width 189 height 44
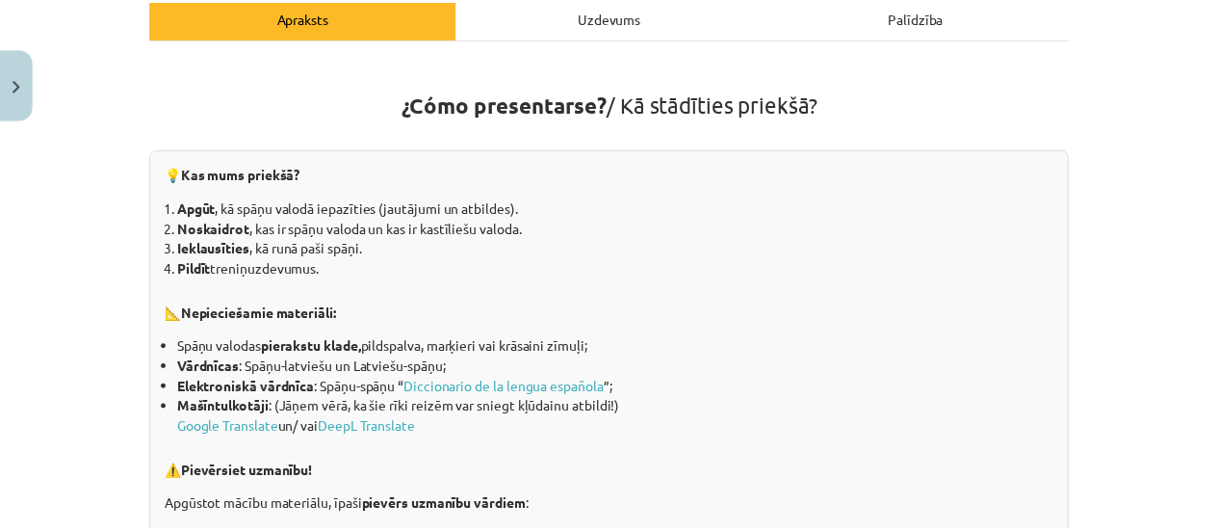
scroll to position [0, 0]
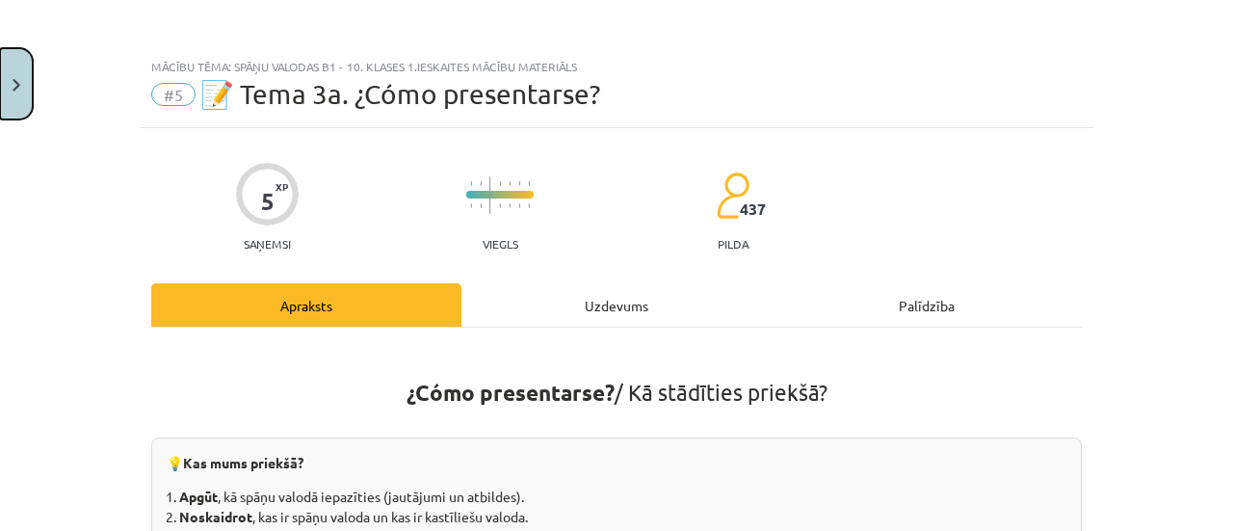
click at [0, 98] on button "Close" at bounding box center [16, 83] width 33 height 71
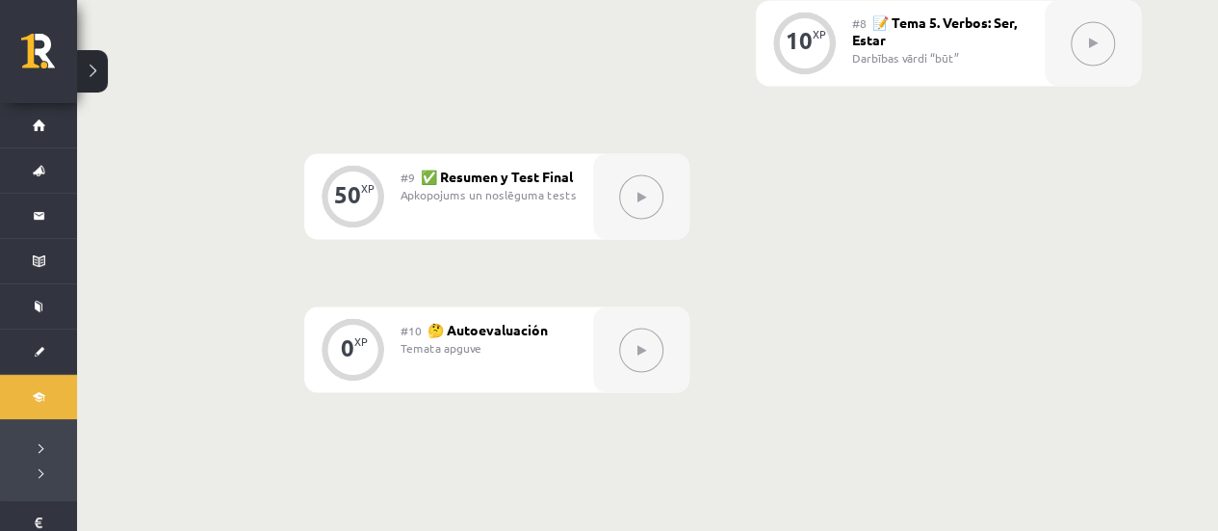
scroll to position [1733, 0]
